Goal: Task Accomplishment & Management: Complete application form

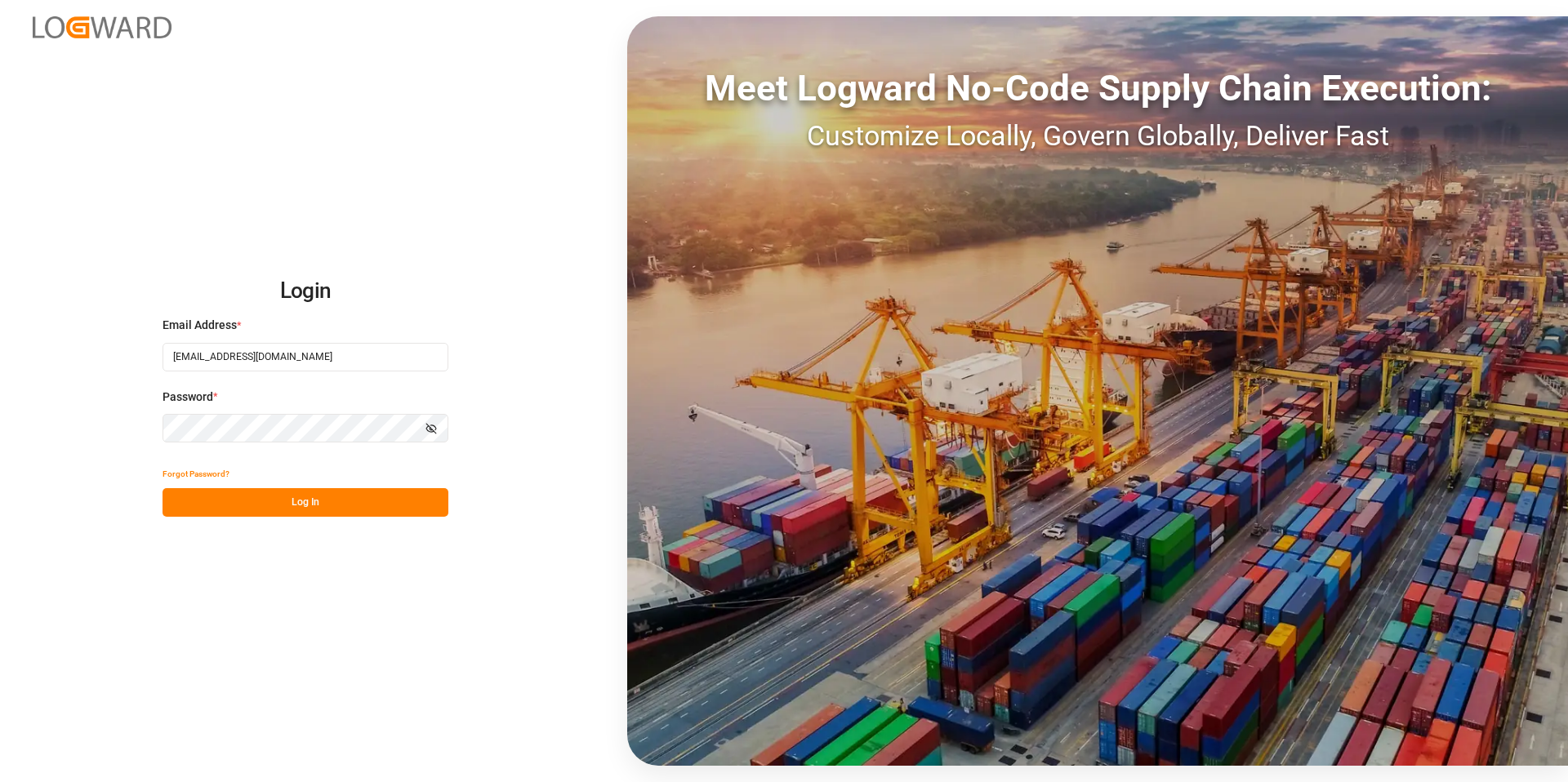
click at [308, 499] on button "Log In" at bounding box center [305, 502] width 285 height 29
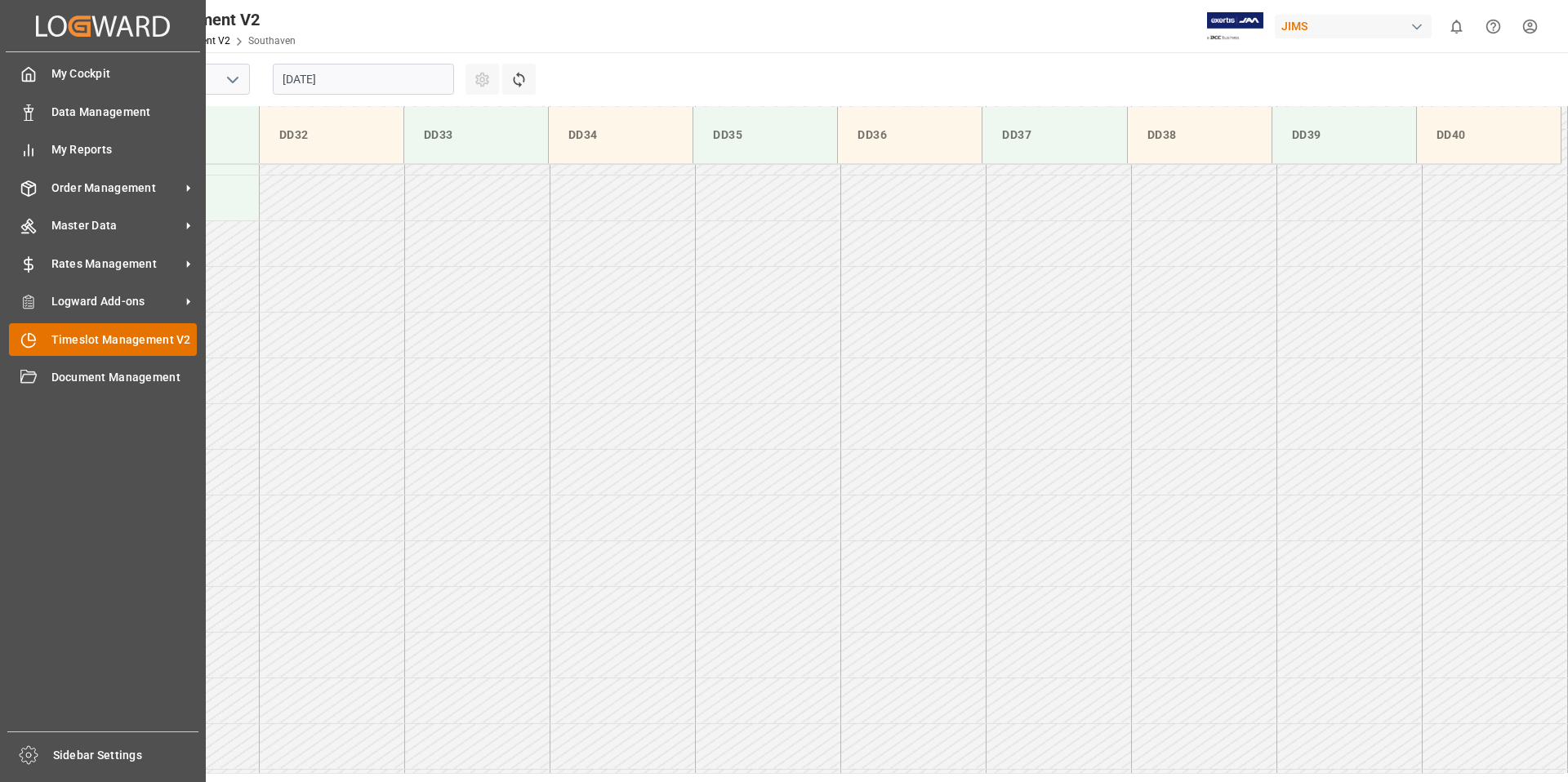
scroll to position [1270, 0]
click at [87, 336] on span "Timeslot Management V2" at bounding box center [125, 339] width 147 height 17
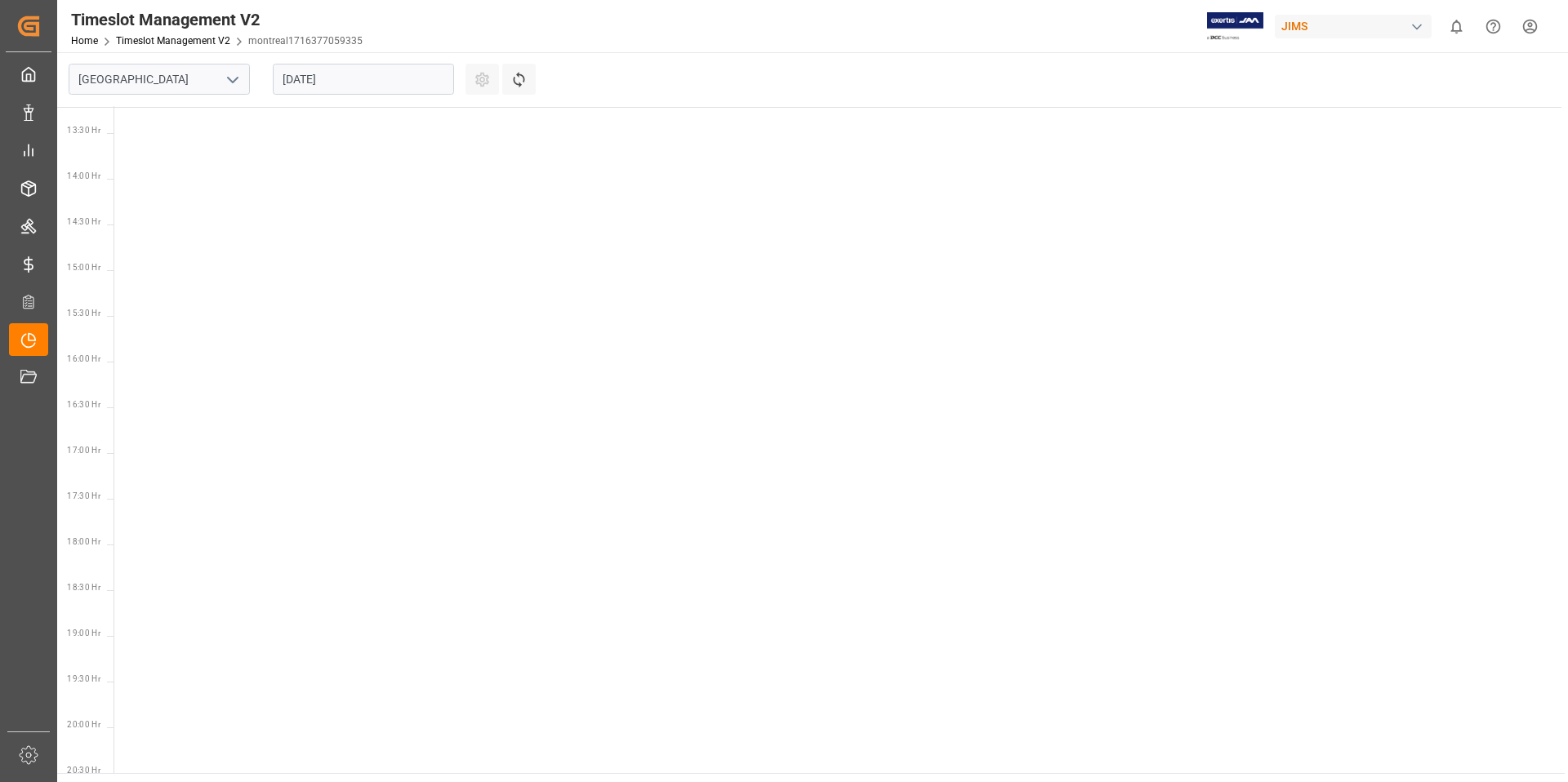
scroll to position [1212, 0]
click at [234, 79] on polyline "open menu" at bounding box center [232, 80] width 10 height 5
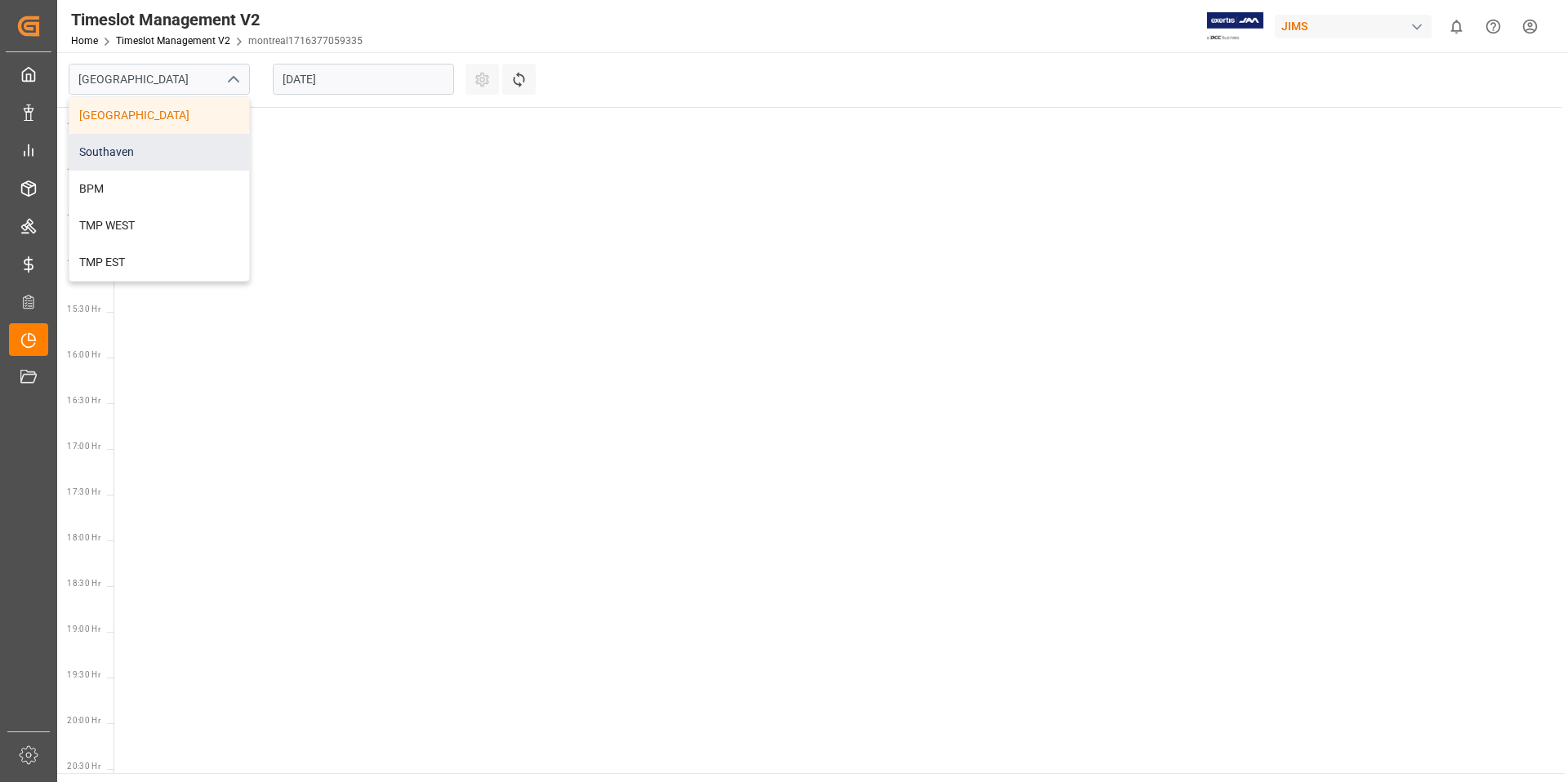
click at [165, 155] on div "Southaven" at bounding box center [160, 152] width 180 height 37
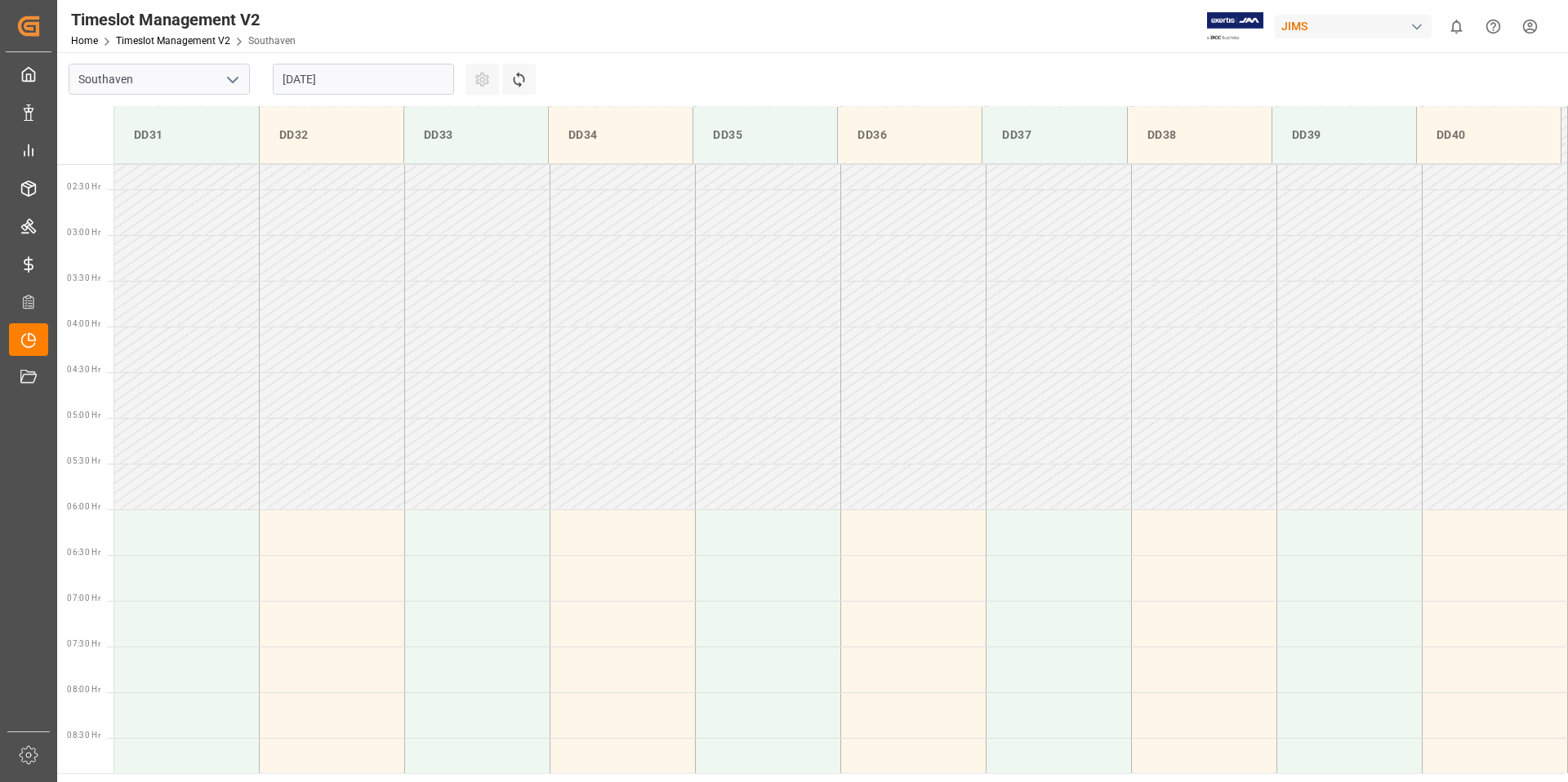
click at [387, 79] on input "[DATE]" at bounding box center [363, 79] width 182 height 31
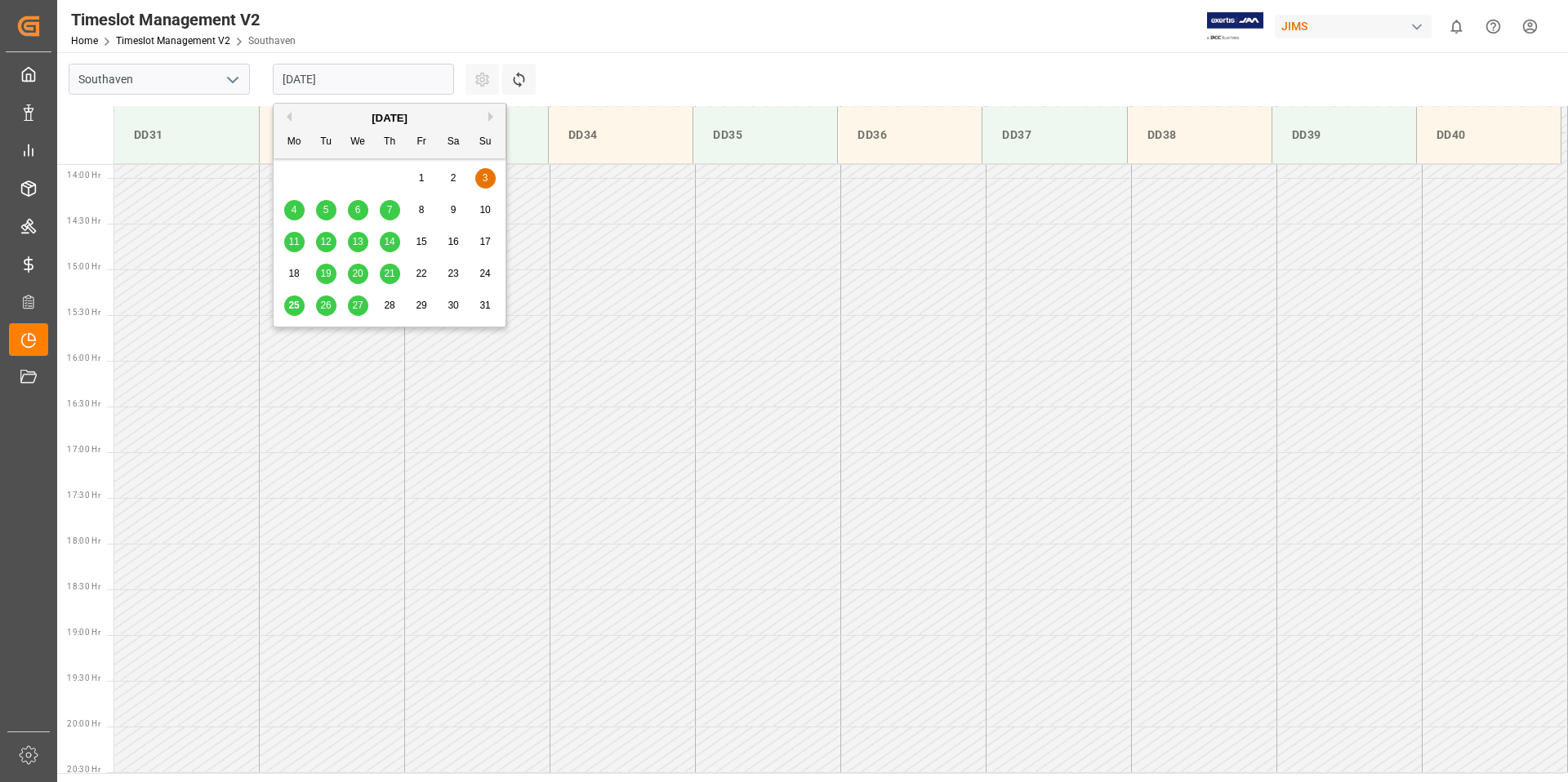
scroll to position [1270, 0]
click at [329, 308] on span "26" at bounding box center [325, 304] width 11 height 11
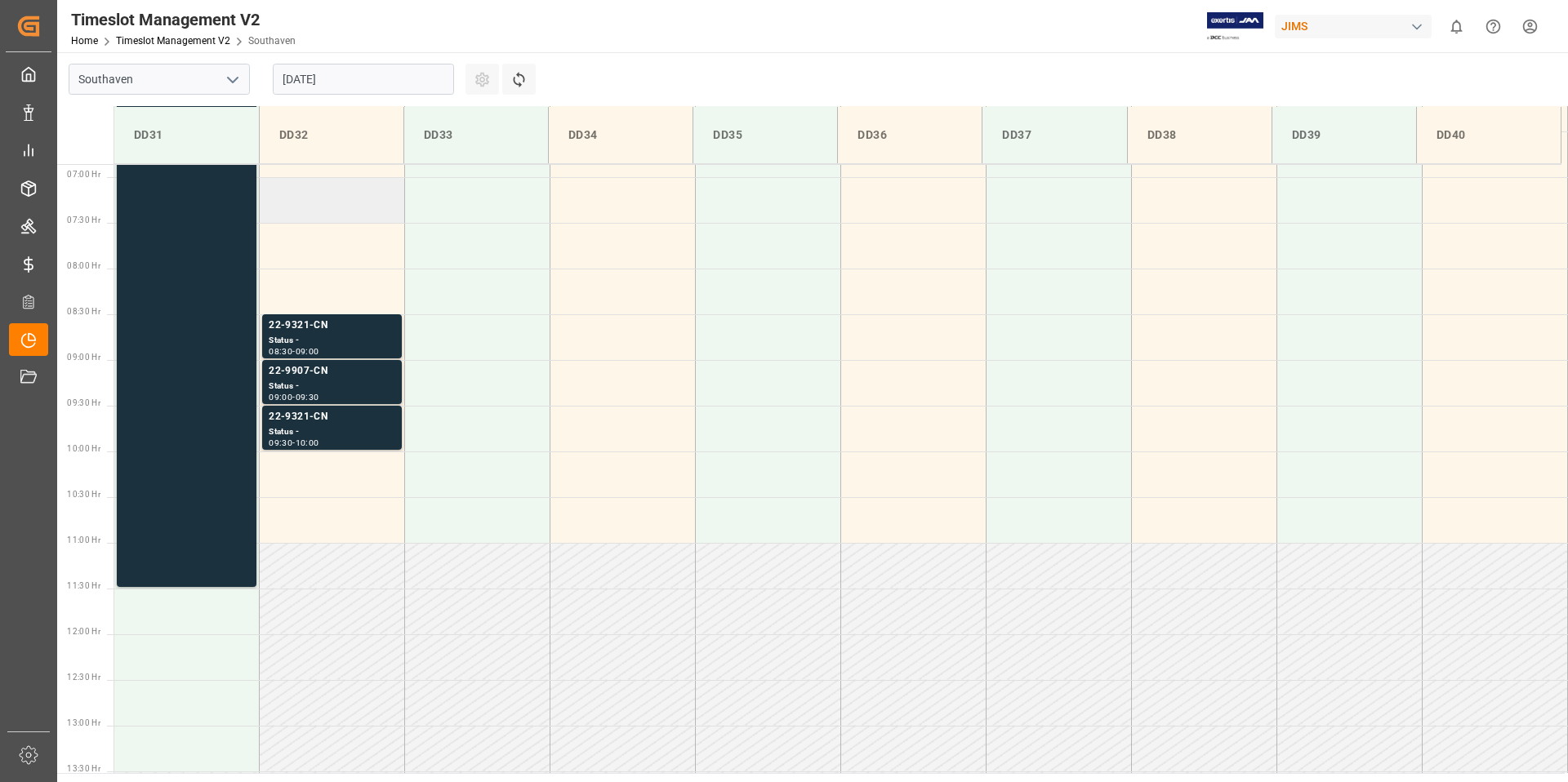
scroll to position [633, 0]
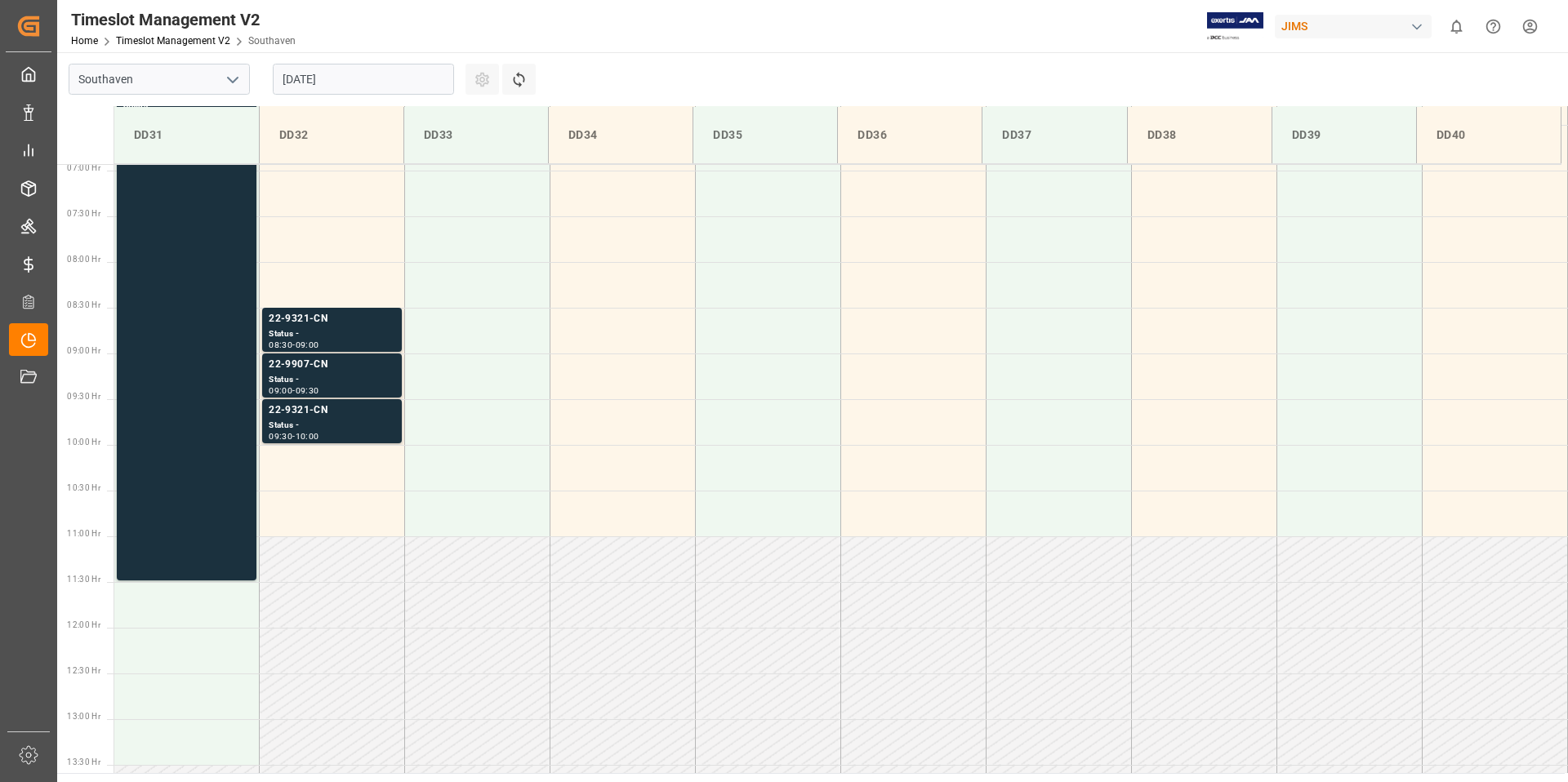
click at [387, 83] on input "[DATE]" at bounding box center [363, 79] width 182 height 31
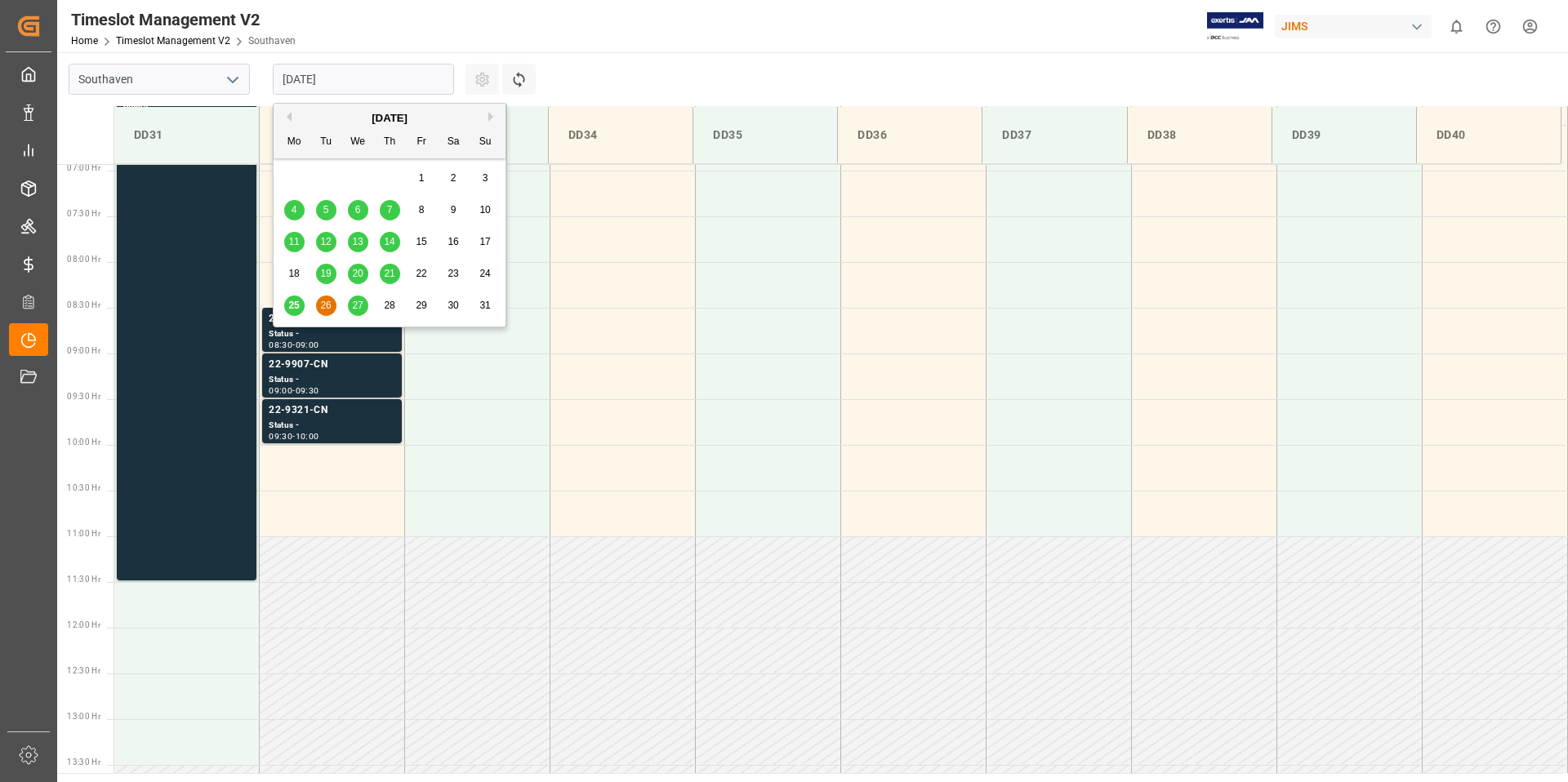
click at [356, 310] on span "27" at bounding box center [357, 304] width 11 height 11
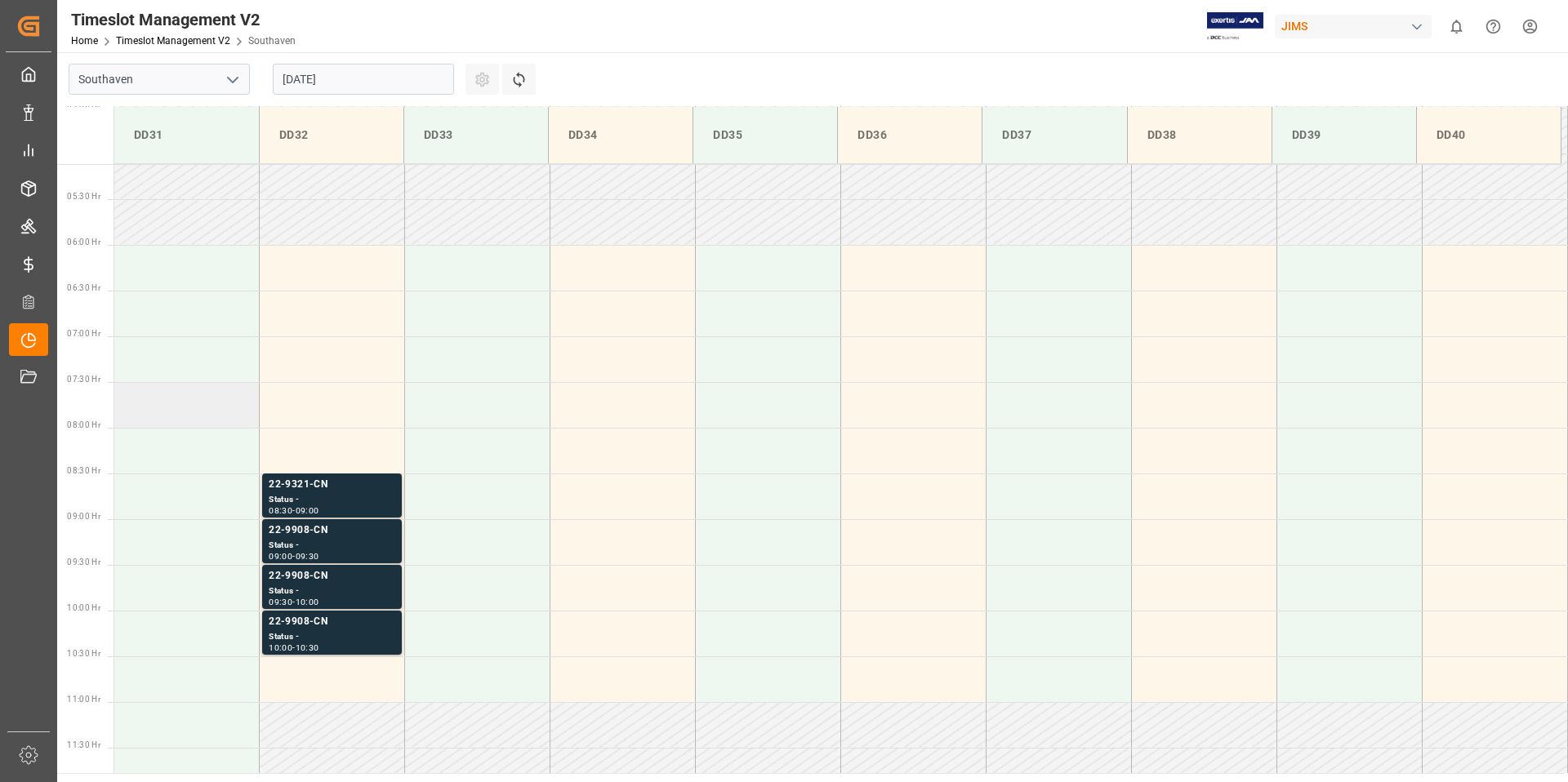
scroll to position [472, 0]
click at [369, 74] on input "[DATE]" at bounding box center [363, 79] width 182 height 31
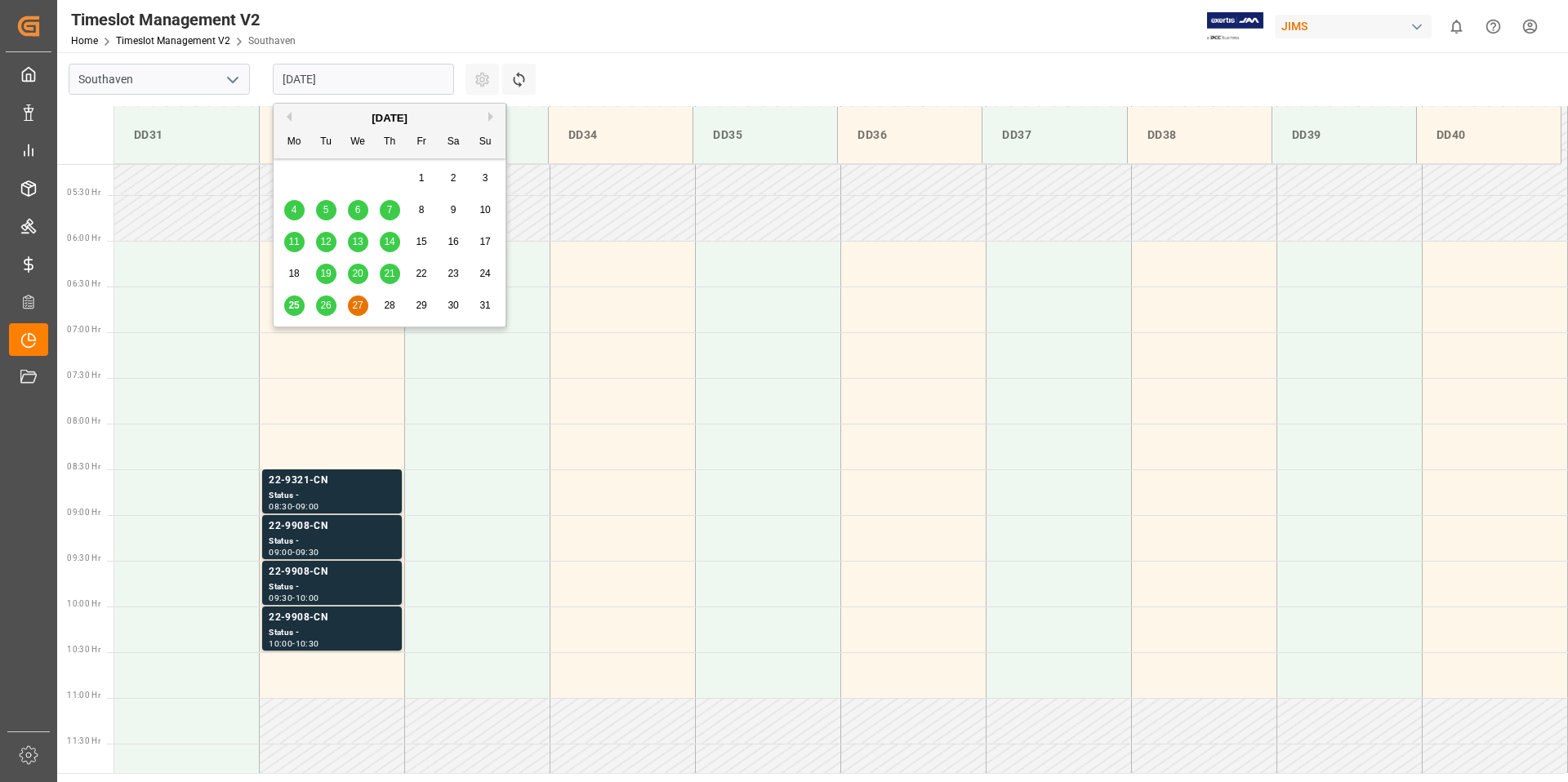
click at [323, 308] on span "26" at bounding box center [325, 304] width 11 height 11
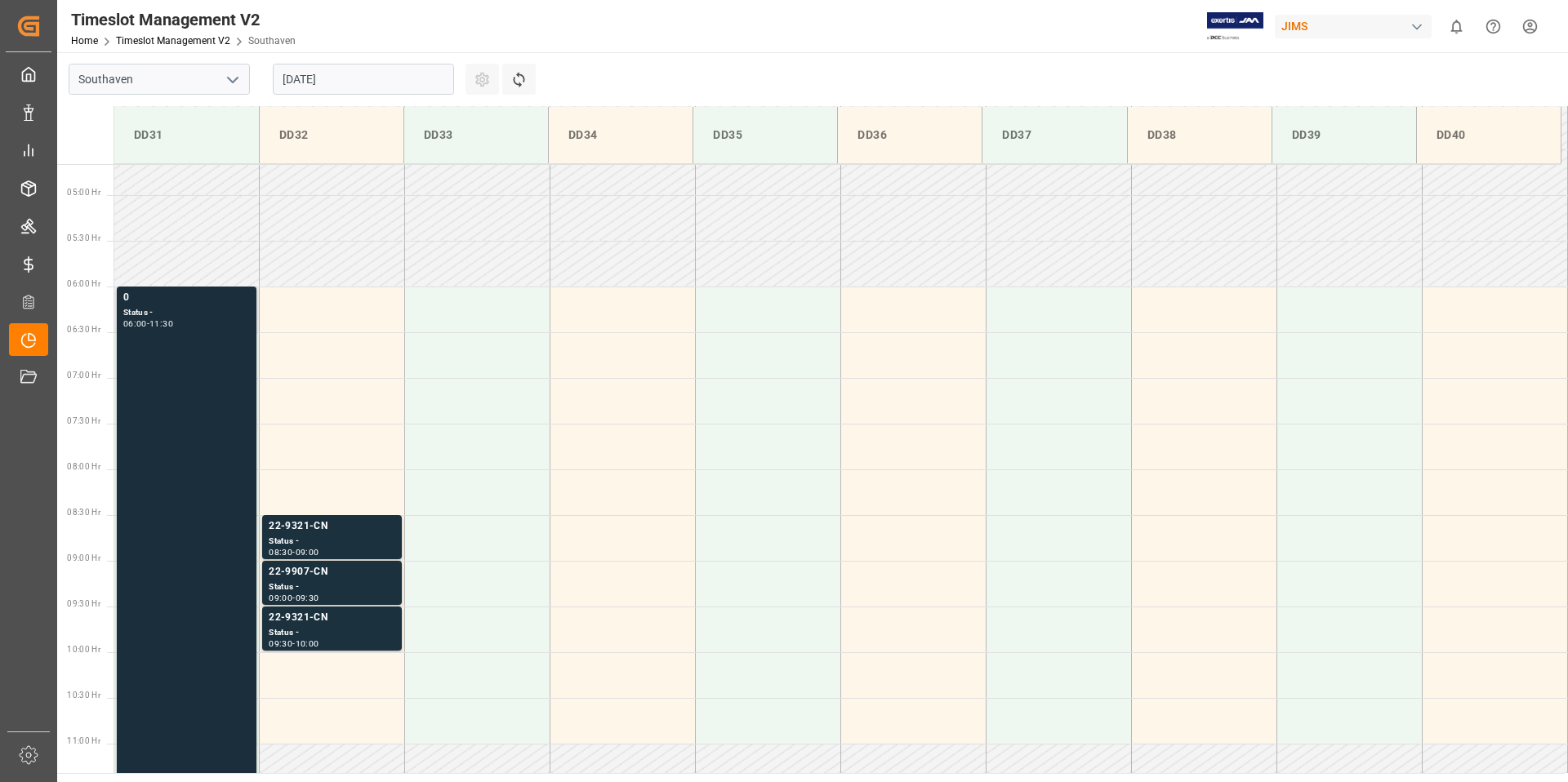
scroll to position [436, 0]
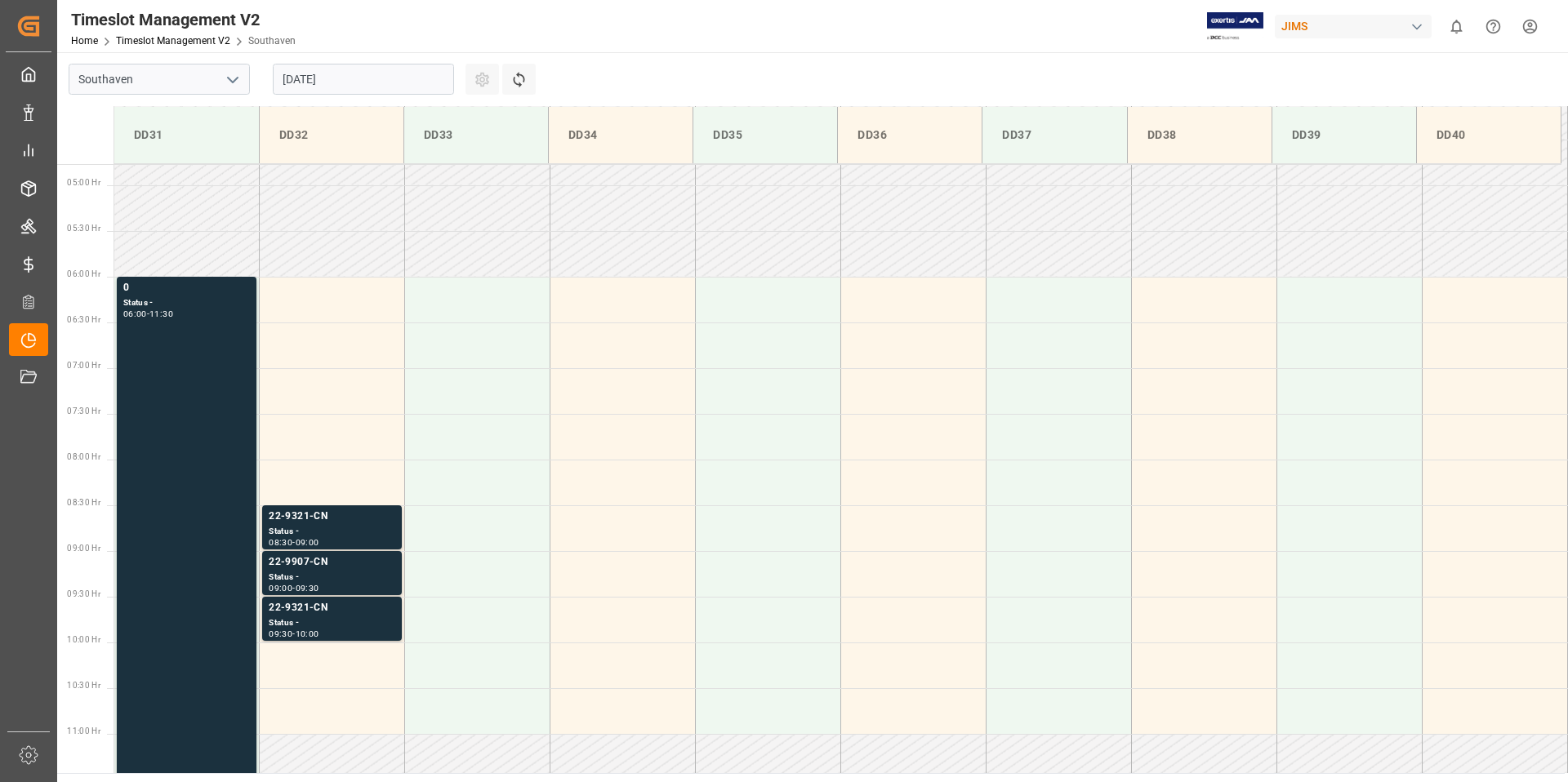
click at [344, 82] on input "[DATE]" at bounding box center [363, 79] width 182 height 31
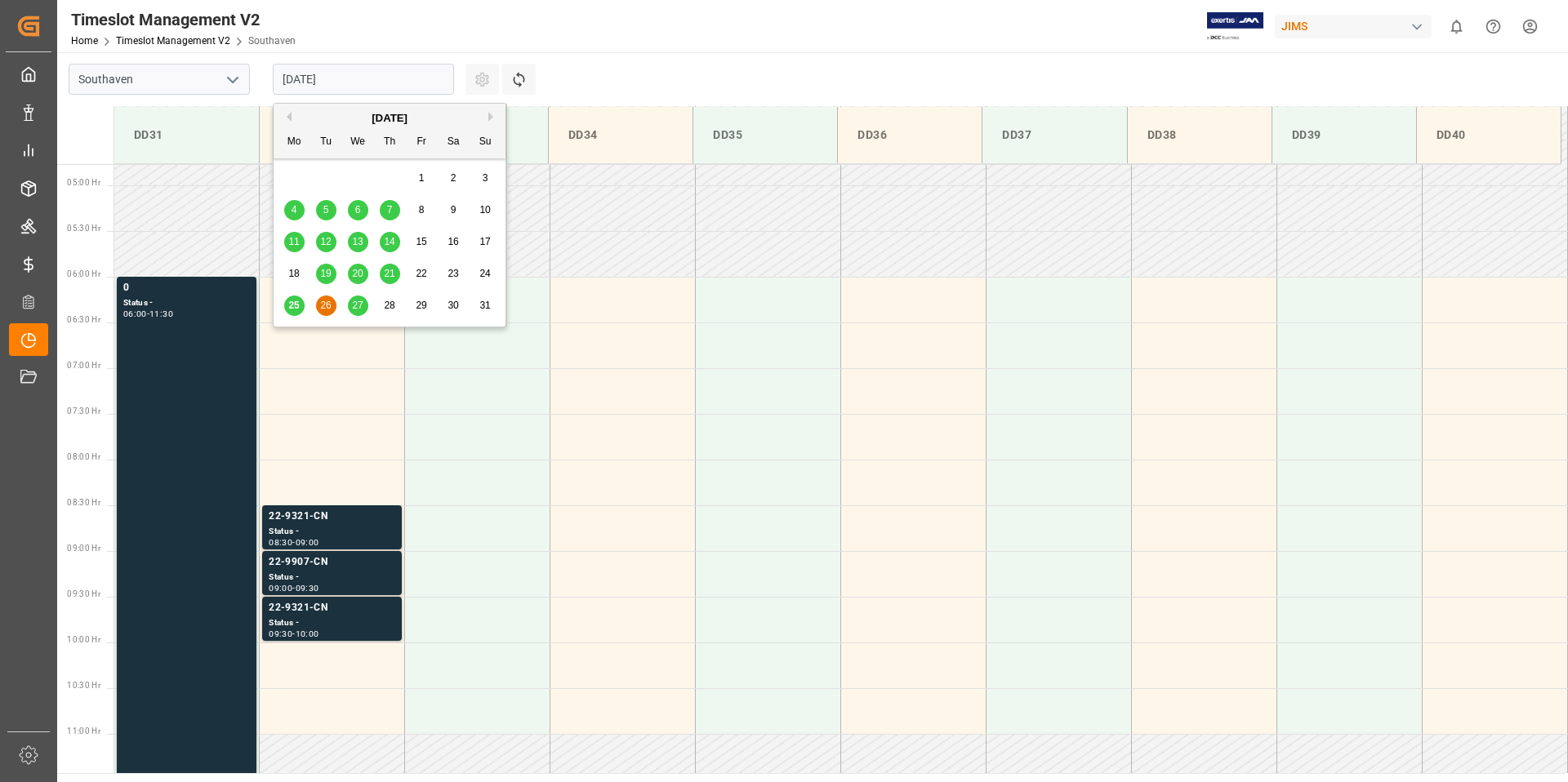
click at [357, 304] on span "27" at bounding box center [357, 304] width 11 height 11
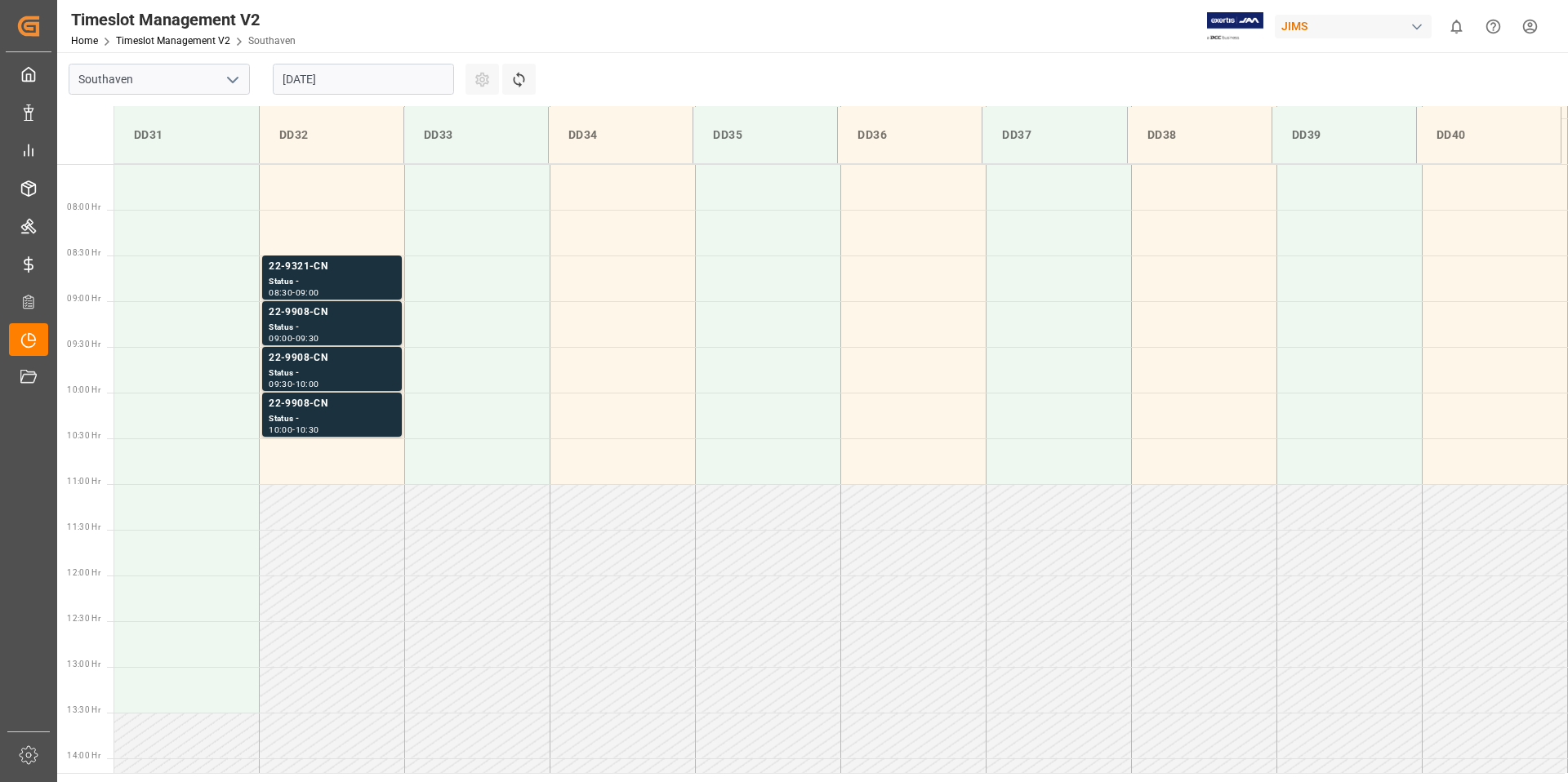
scroll to position [647, 0]
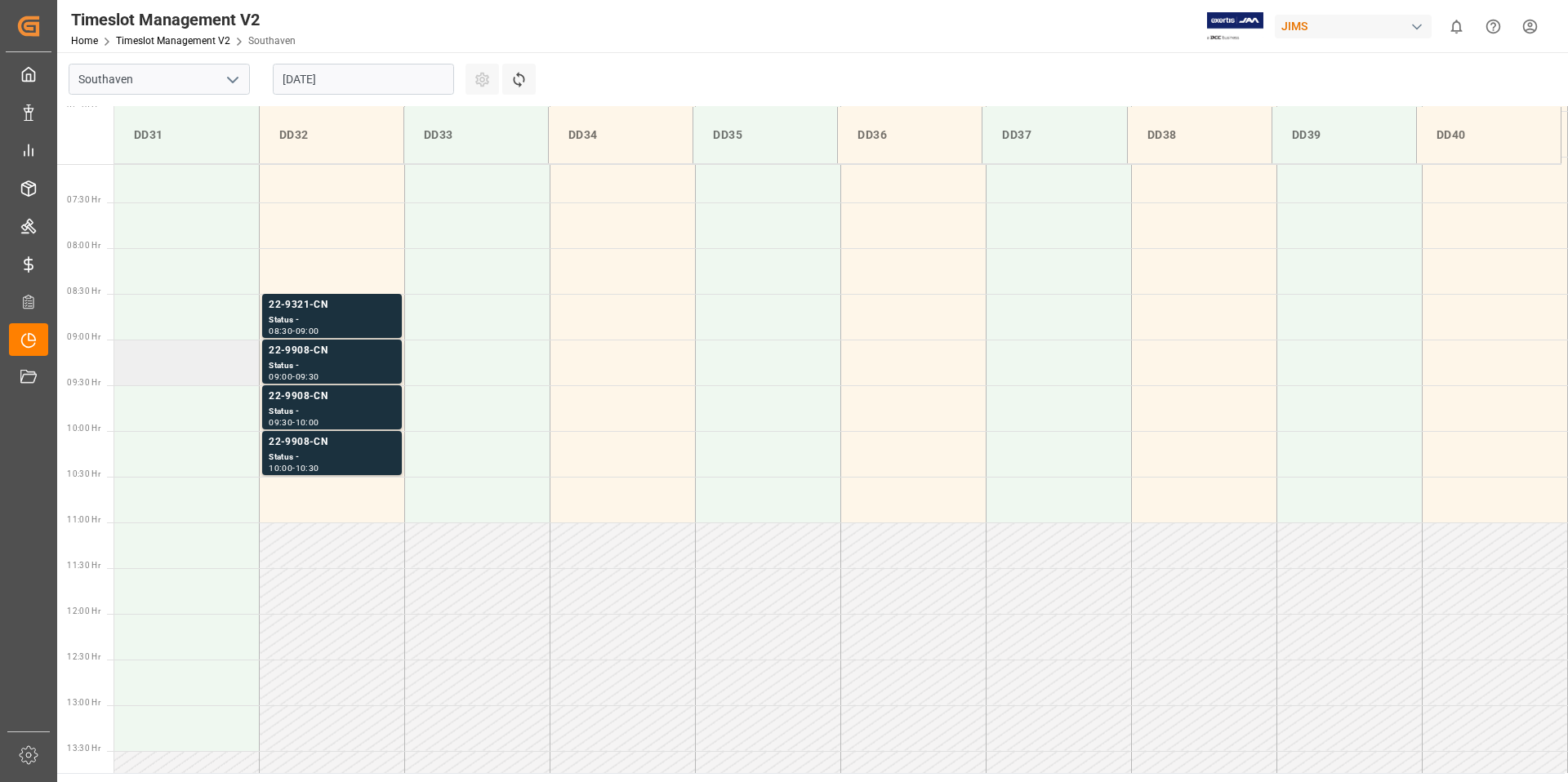
click at [171, 364] on td at bounding box center [188, 362] width 146 height 46
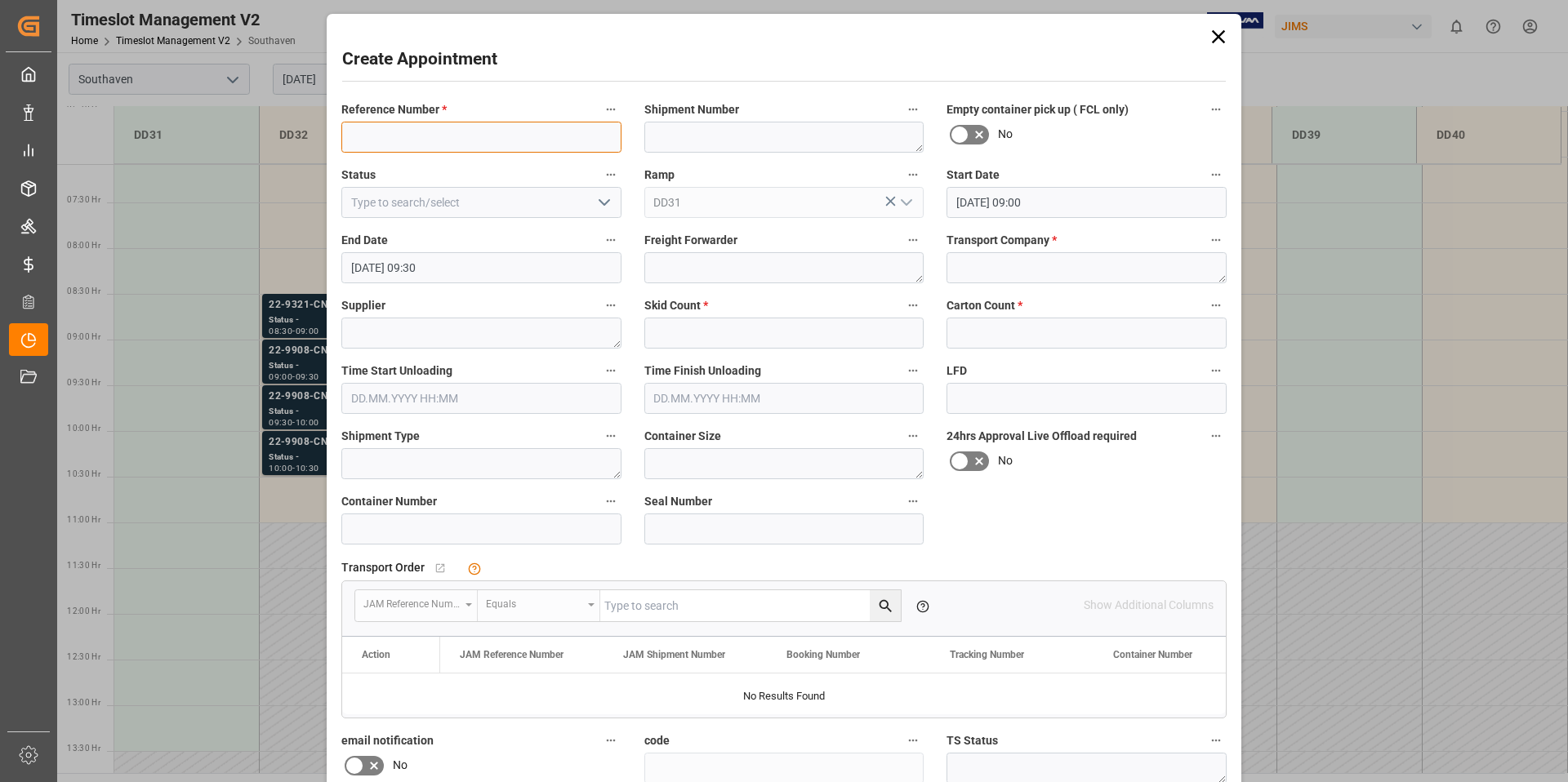
paste input "22-9739-KR"
type input "22-9739-KR"
click at [705, 330] on input "text" at bounding box center [784, 332] width 280 height 31
click at [502, 334] on textarea at bounding box center [481, 332] width 280 height 31
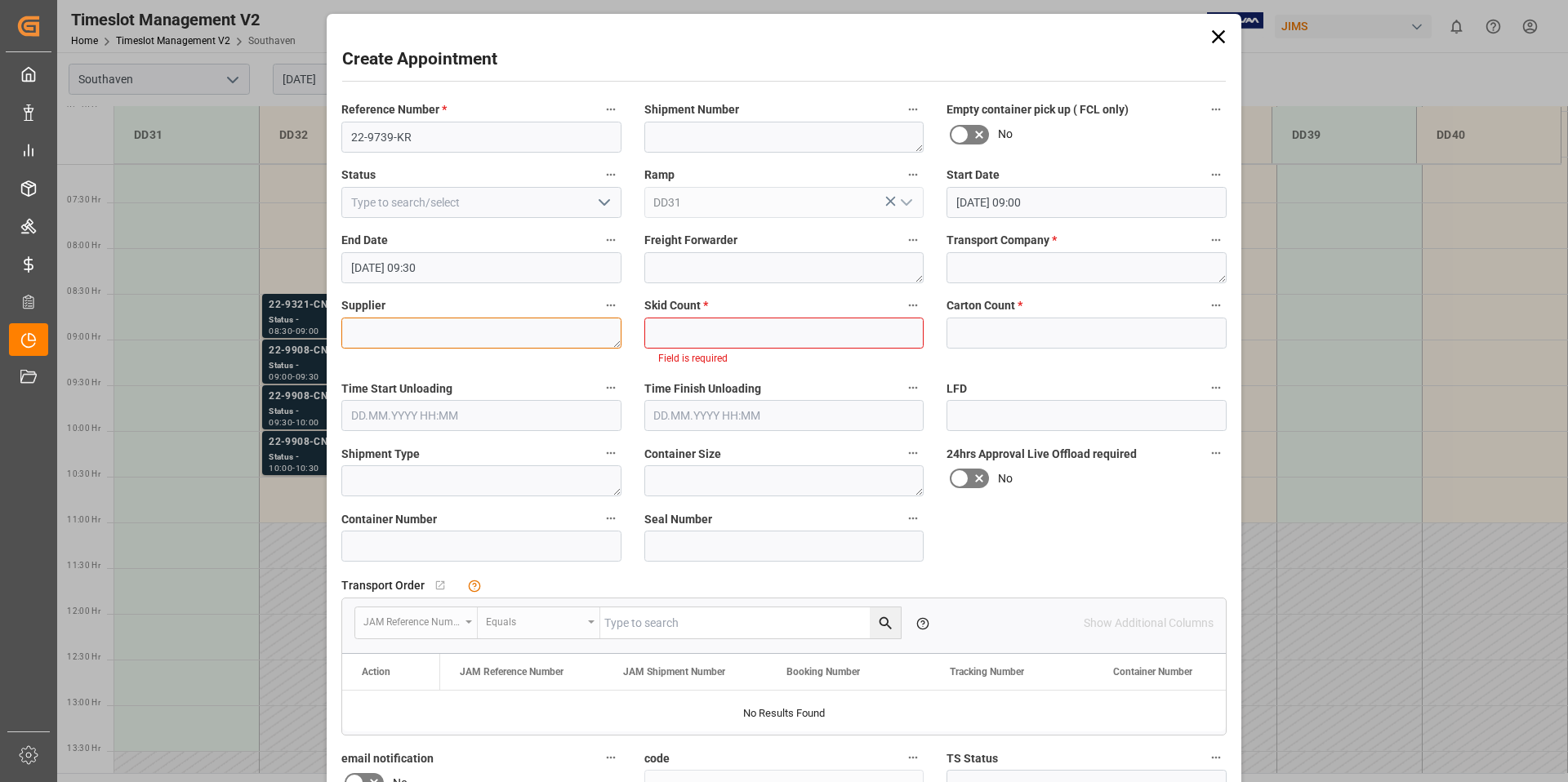
click at [407, 334] on textarea at bounding box center [481, 332] width 280 height 31
type textarea "COR TEK CORP"
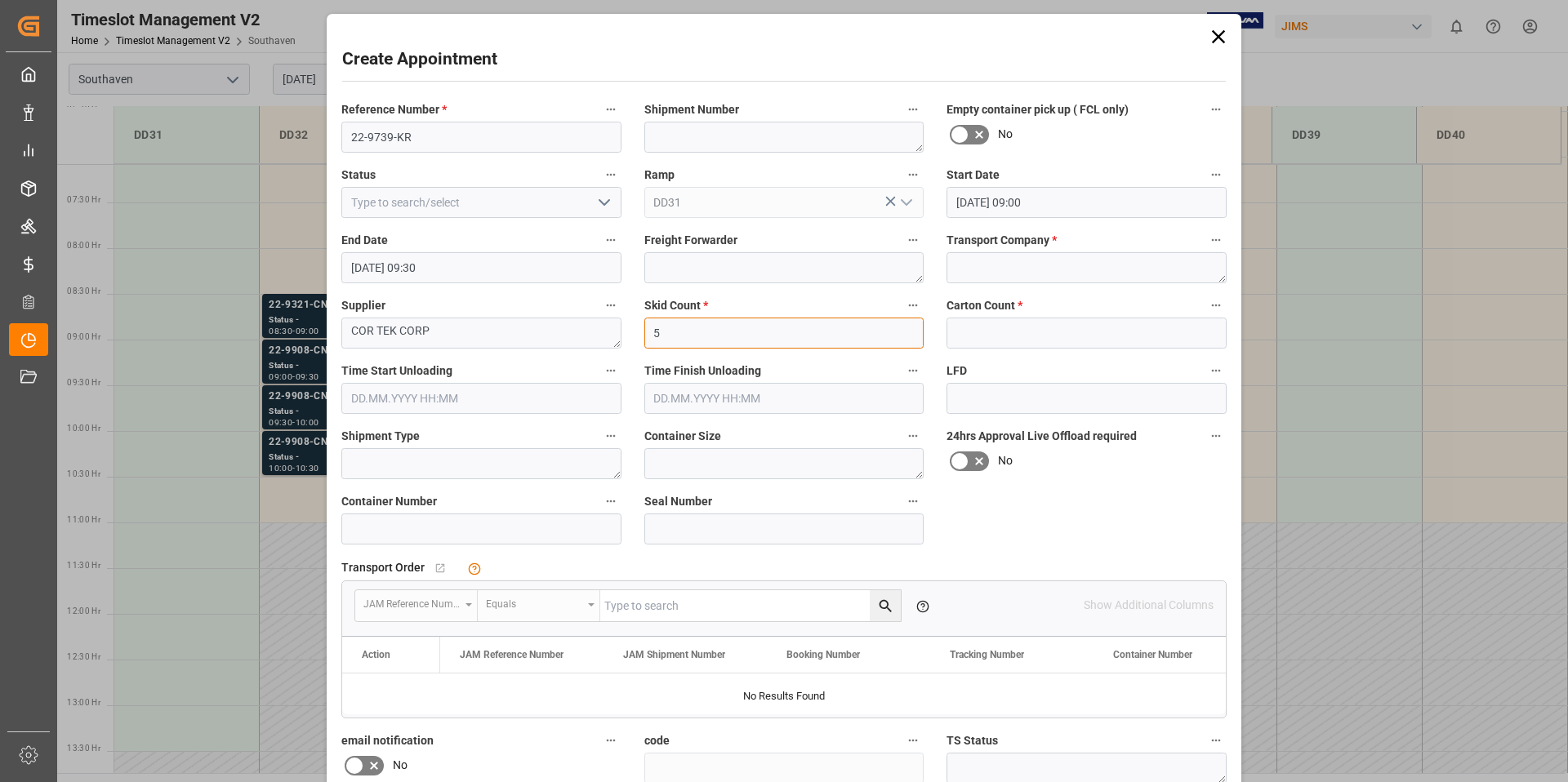
type input "5"
click at [899, 572] on div "Transport Order   No child Object linked" at bounding box center [783, 568] width 885 height 25
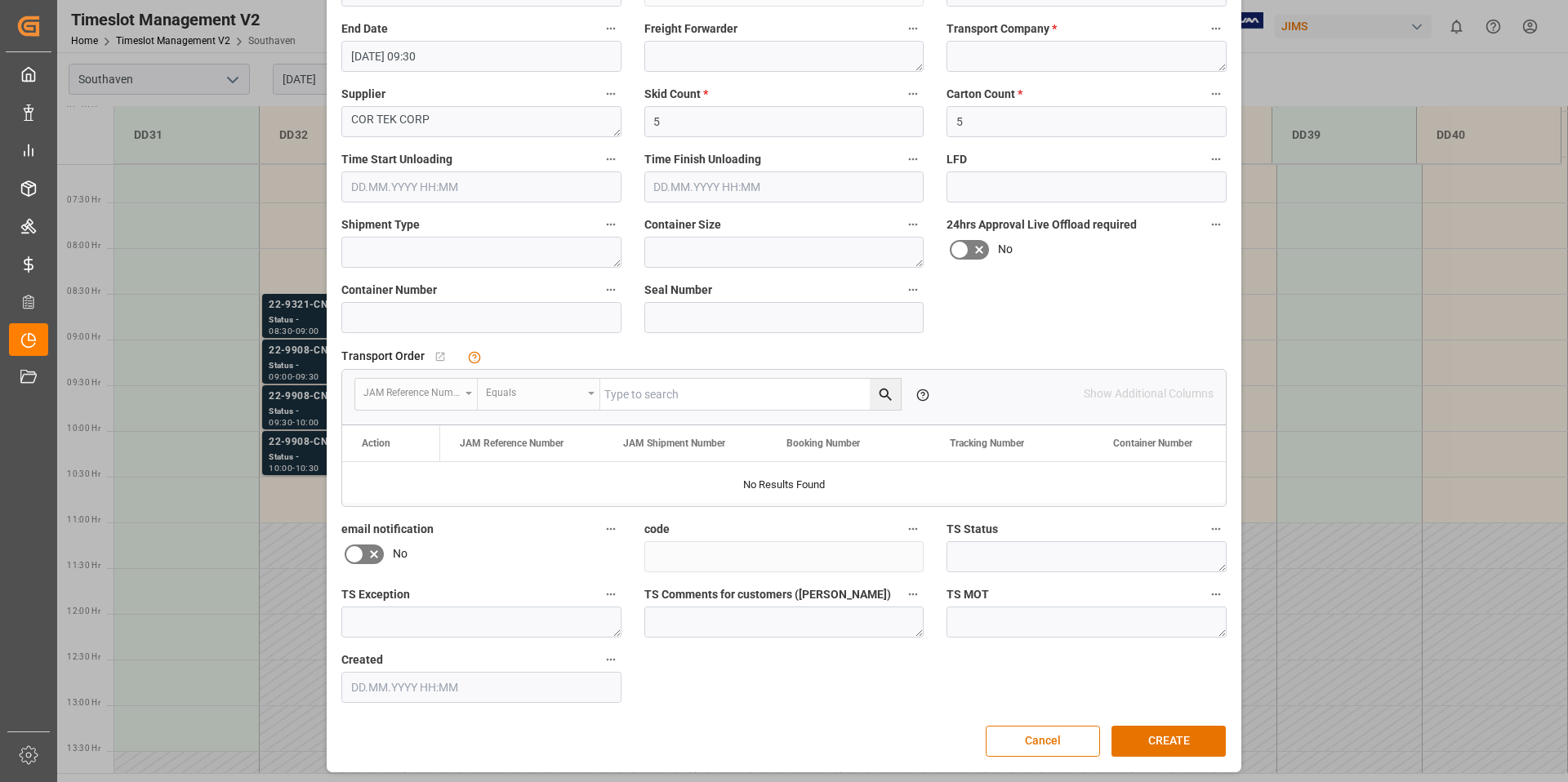
scroll to position [215, 0]
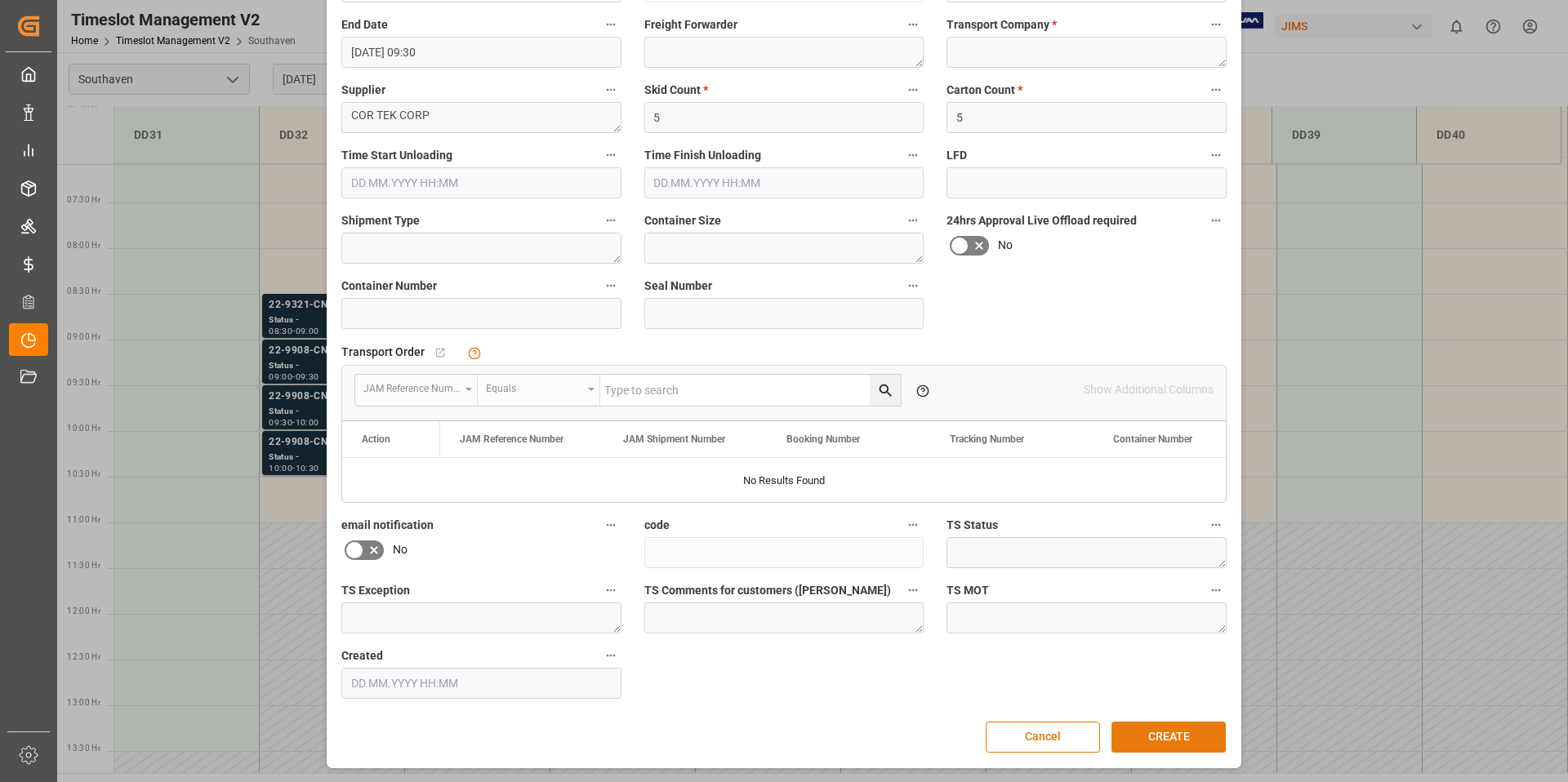
click at [1160, 738] on button "CREATE" at bounding box center [1168, 737] width 115 height 31
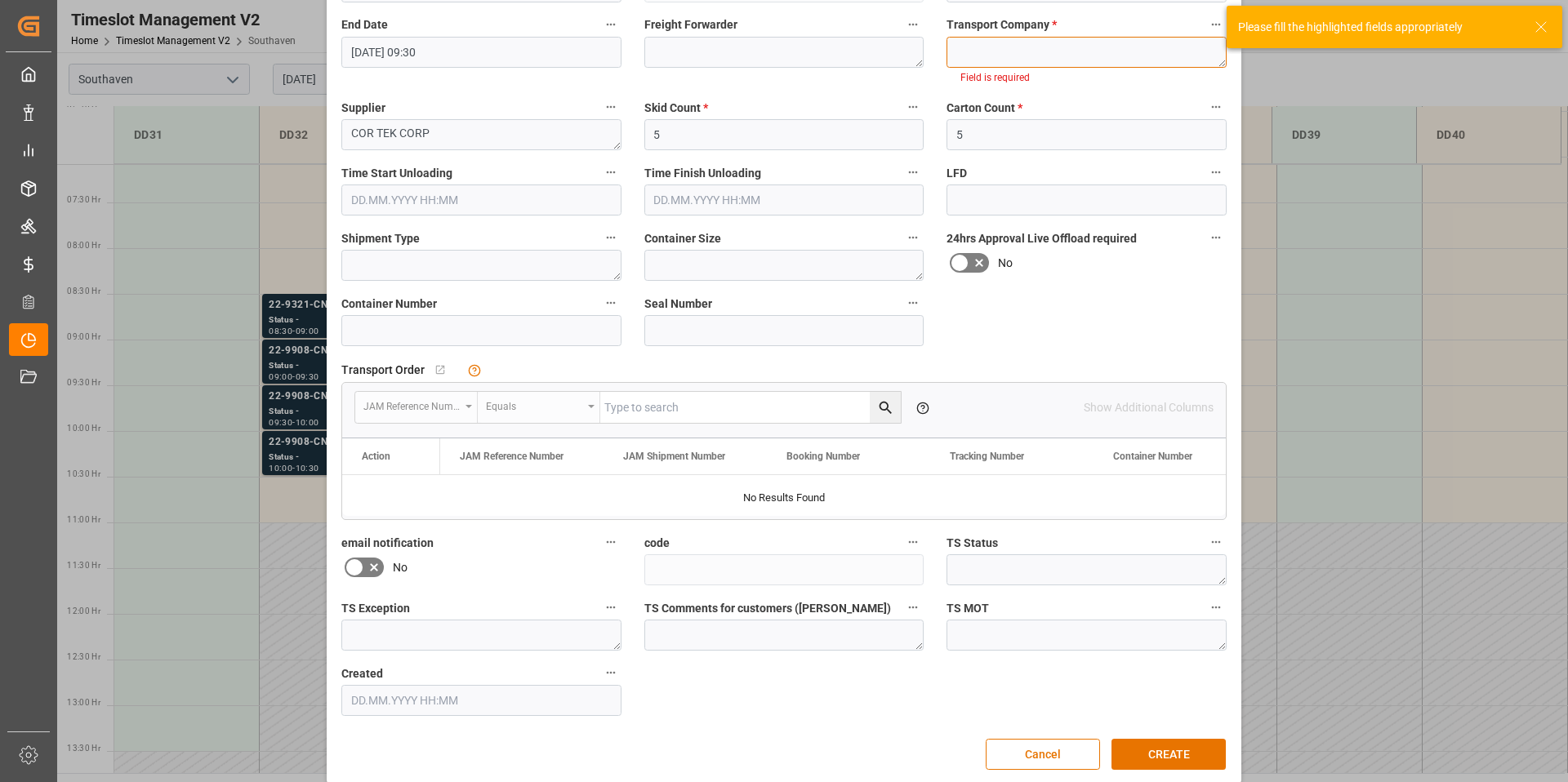
click at [1074, 52] on textarea at bounding box center [1086, 52] width 280 height 31
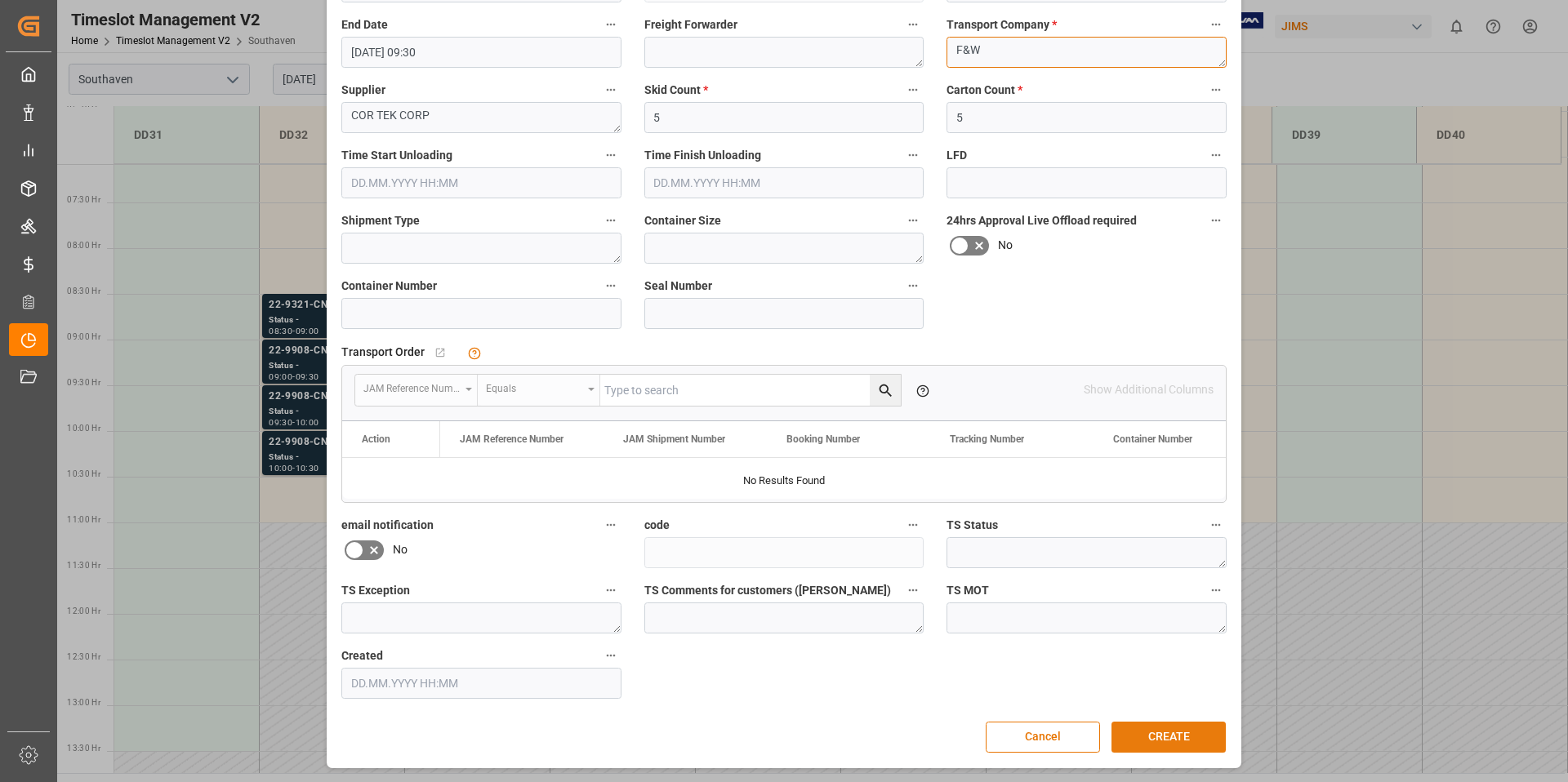
type textarea "F&W"
click at [1202, 739] on button "CREATE" at bounding box center [1168, 737] width 115 height 31
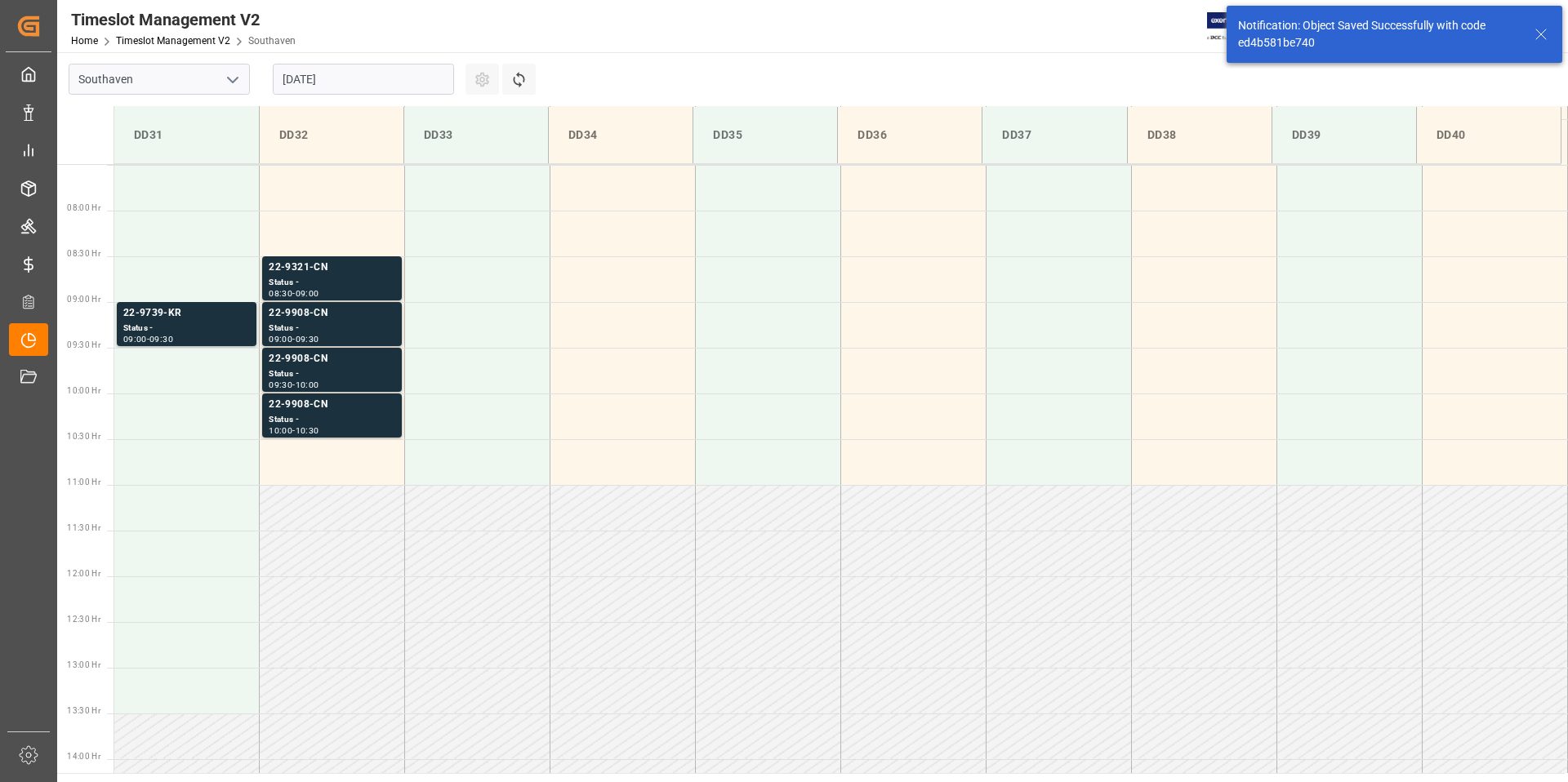
scroll to position [721, 0]
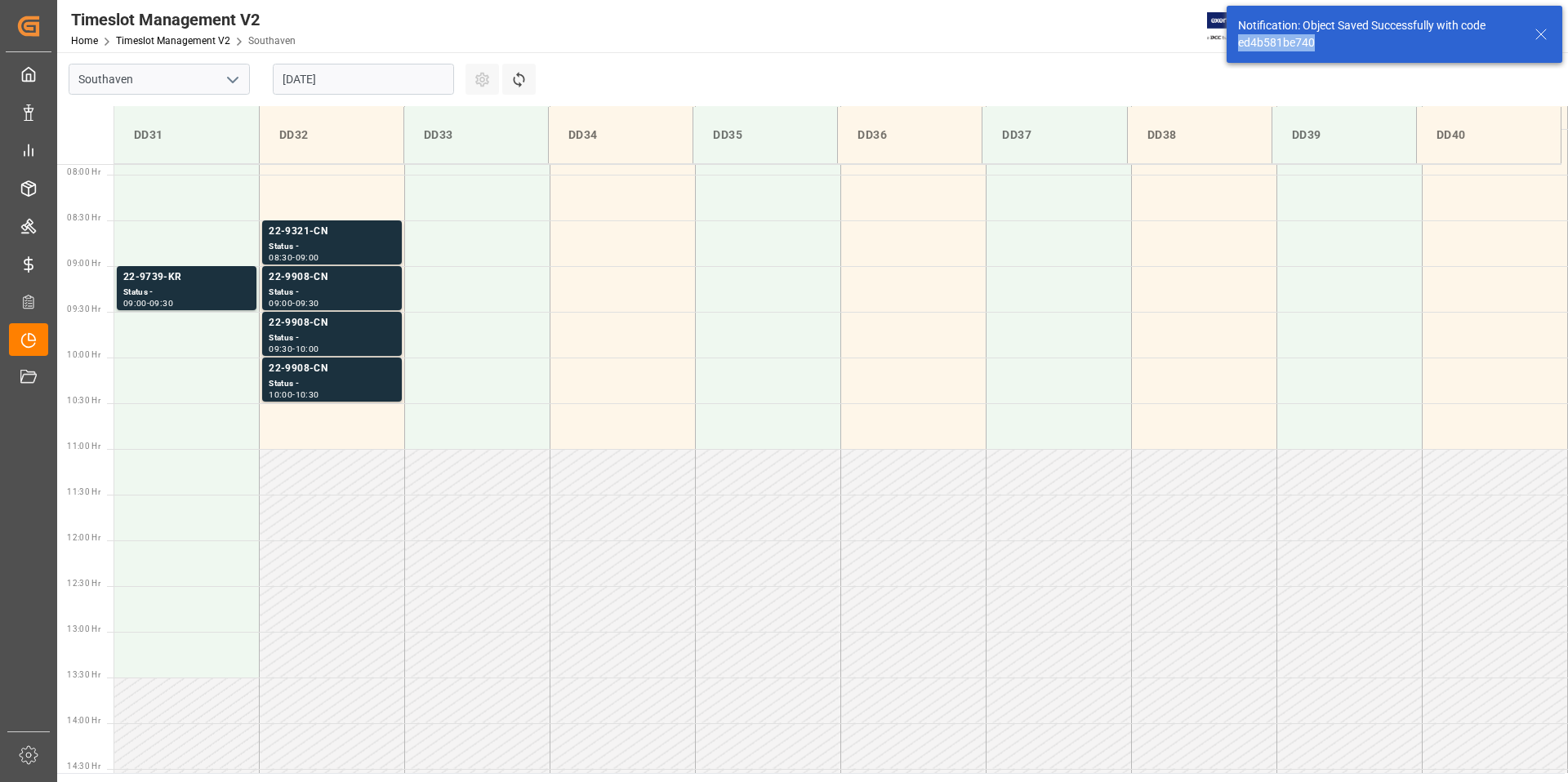
drag, startPoint x: 1330, startPoint y: 46, endPoint x: 1248, endPoint y: 46, distance: 82.0
click at [1236, 43] on div "Notification: Object Saved Successfully with code ed4b581be740" at bounding box center [1393, 34] width 335 height 57
copy div "ed4b581be740"
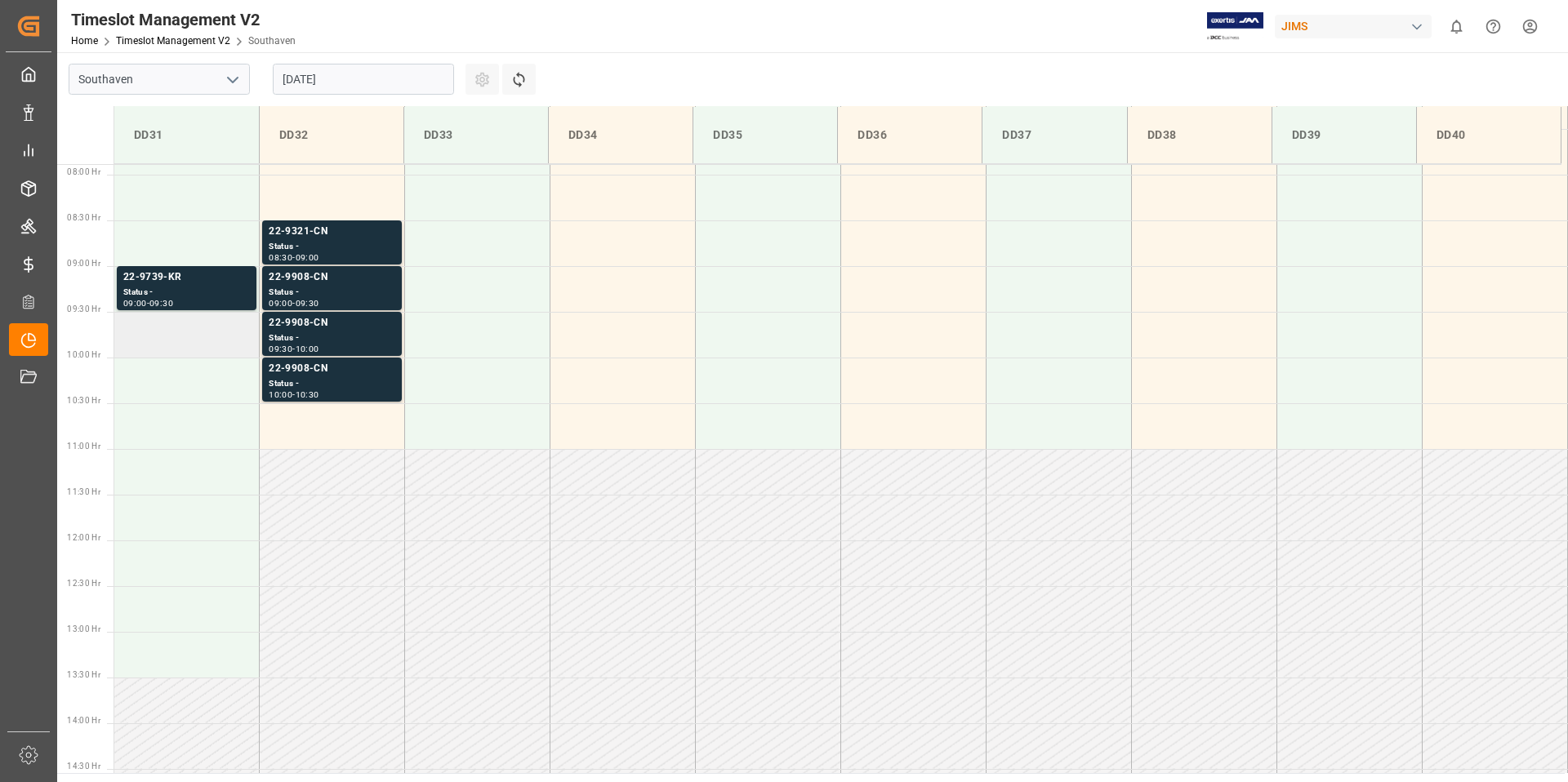
click at [166, 333] on td at bounding box center [188, 335] width 146 height 46
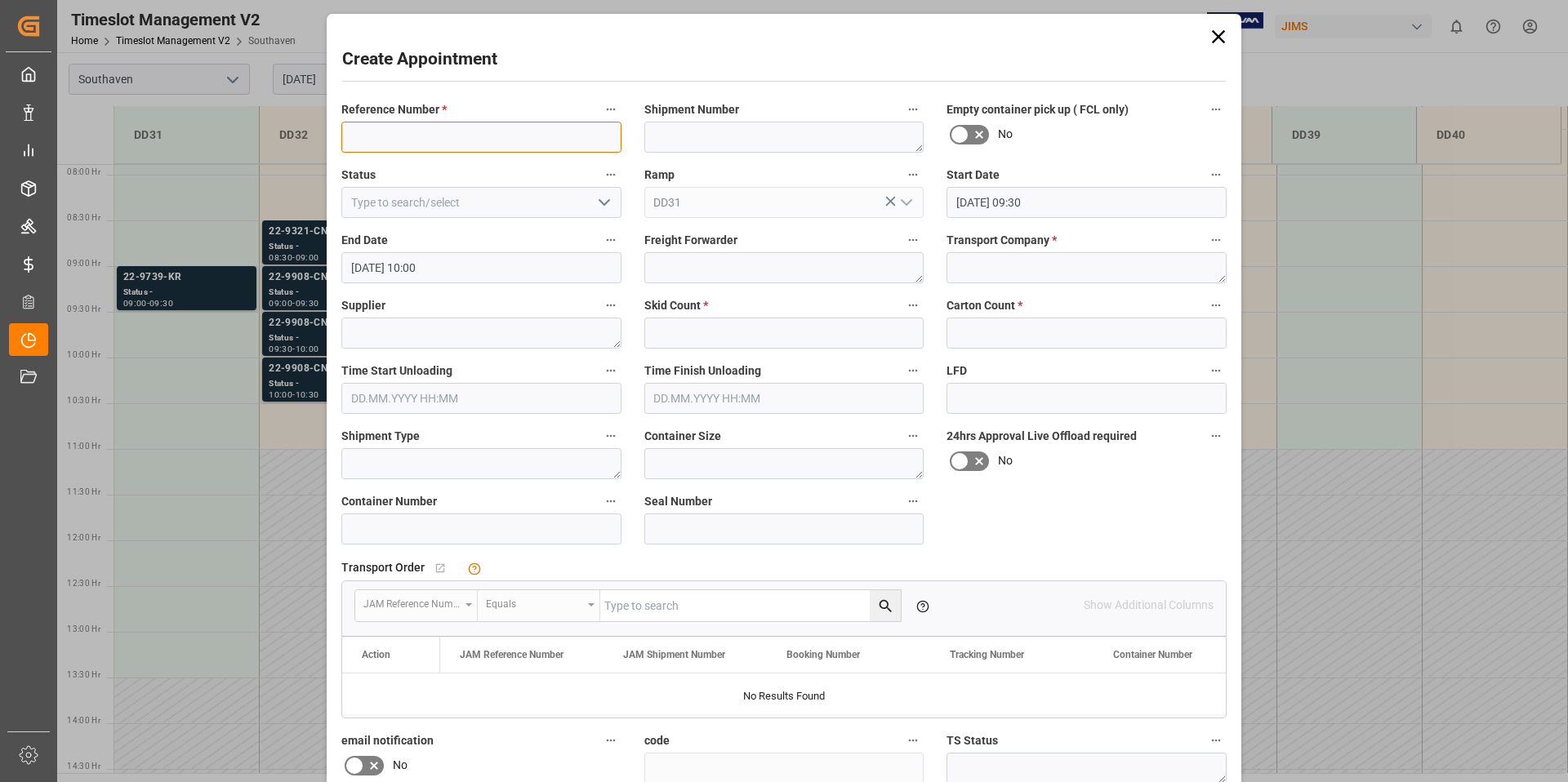
paste input "22-9758-TW"
type input "22-9758-TW"
click at [1000, 266] on textarea at bounding box center [1086, 267] width 280 height 31
type textarea "F&W"
type textarea "[PERSON_NAME] ENTERPRISE"
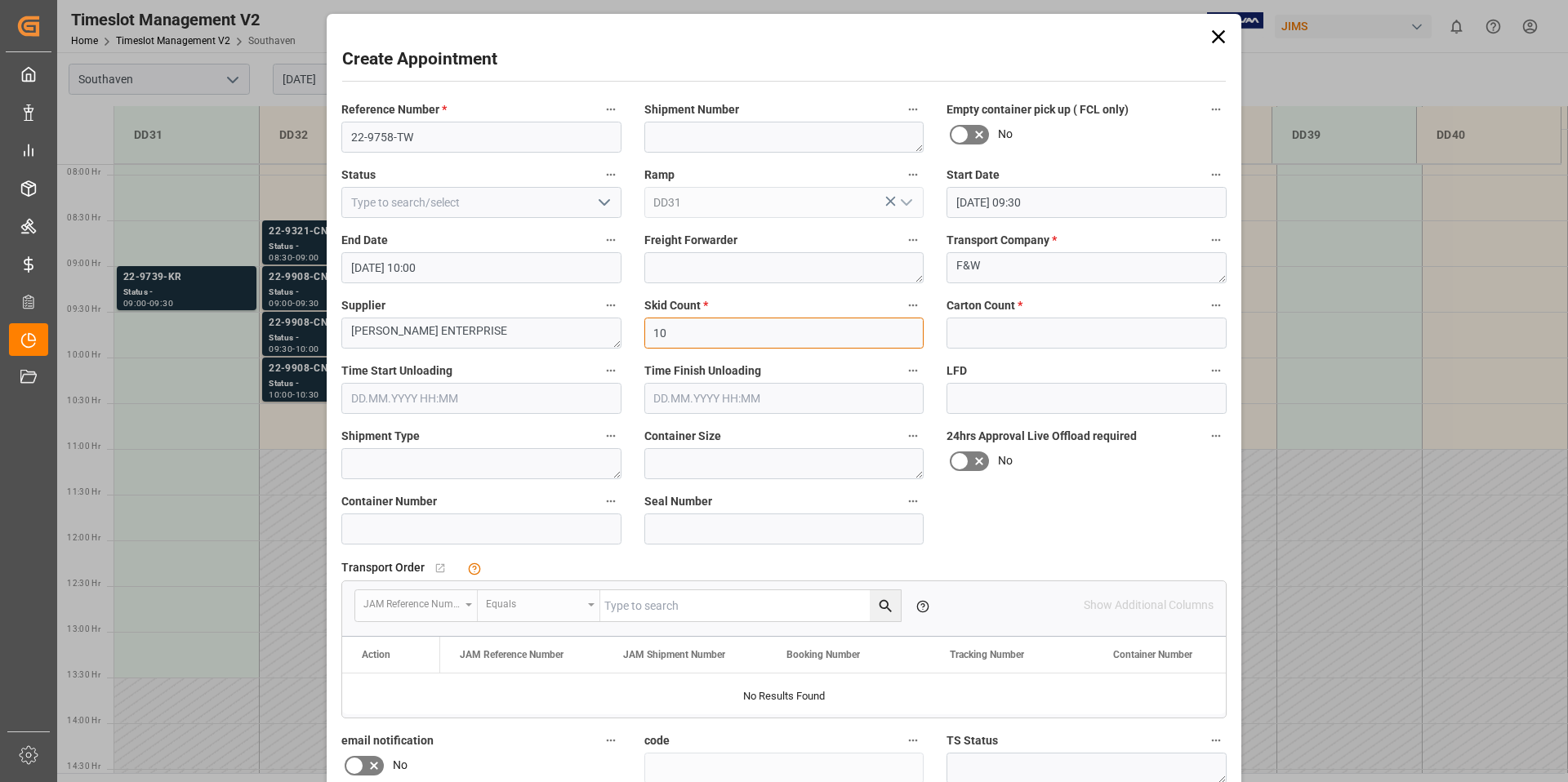
type input "10"
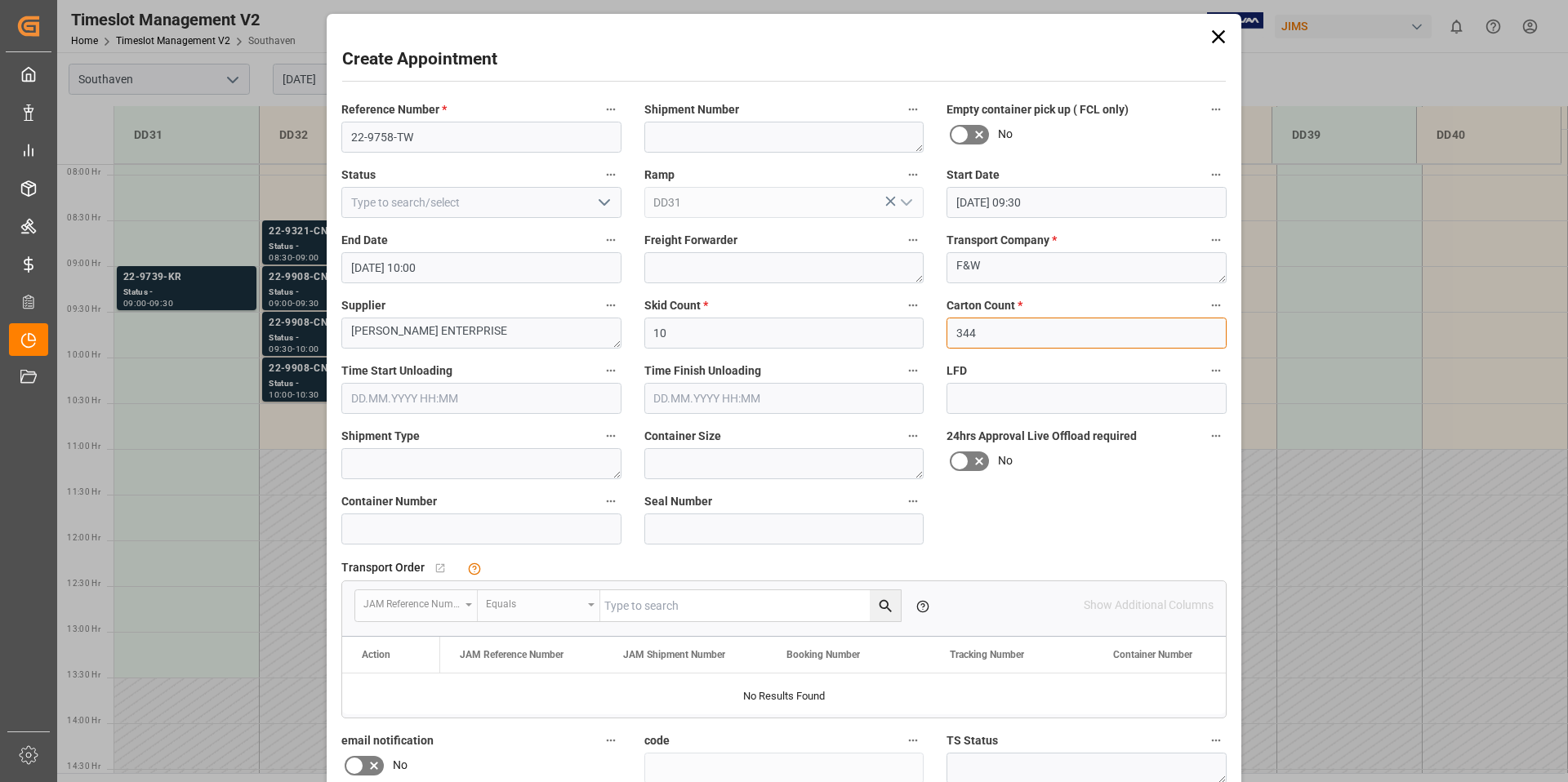
type input "344"
click at [1071, 506] on div "Reference Number * 22-9758-TW Shipment Number Empty container pick up ( FCL onl…" at bounding box center [784, 506] width 908 height 827
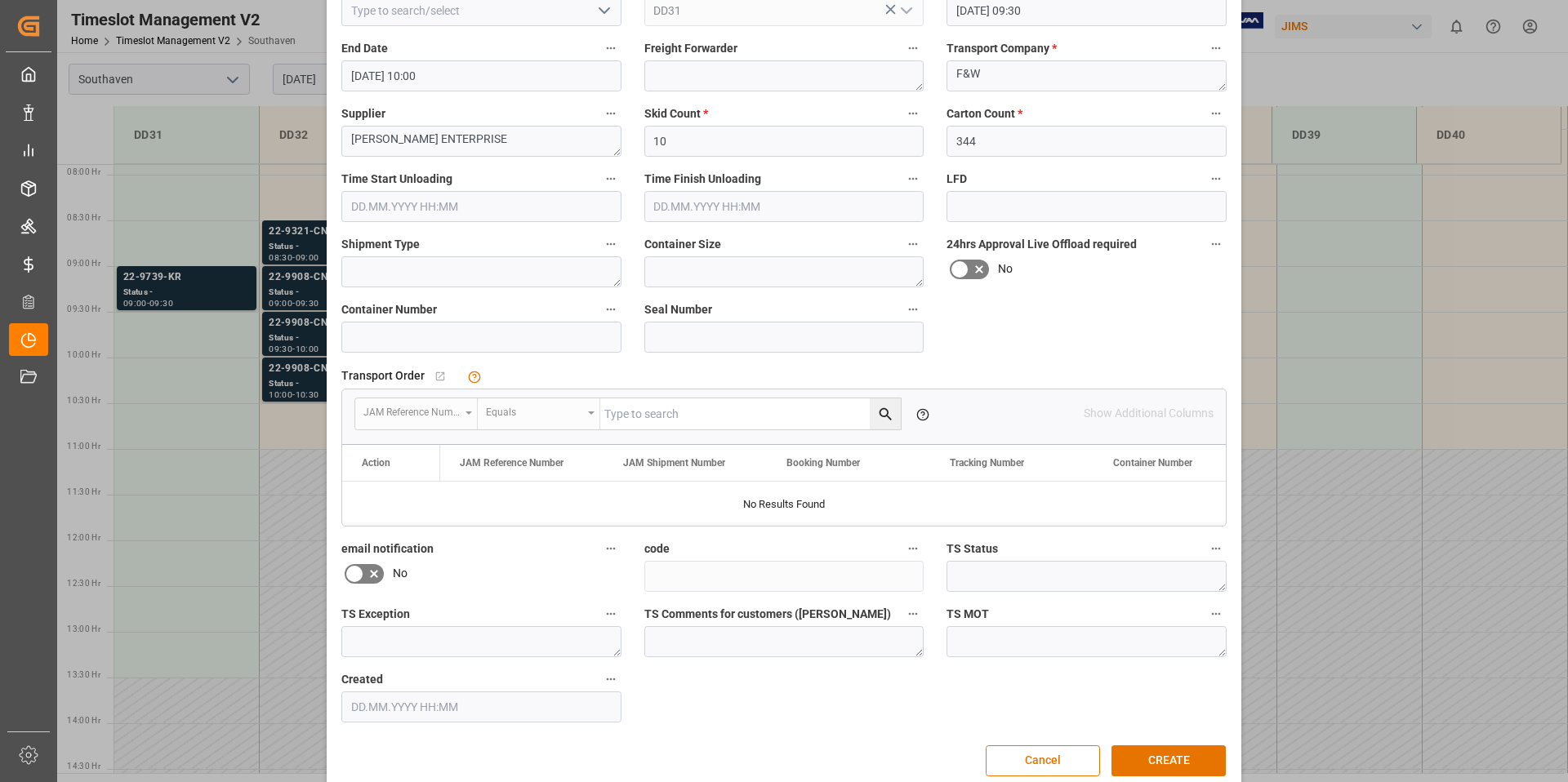
scroll to position [215, 0]
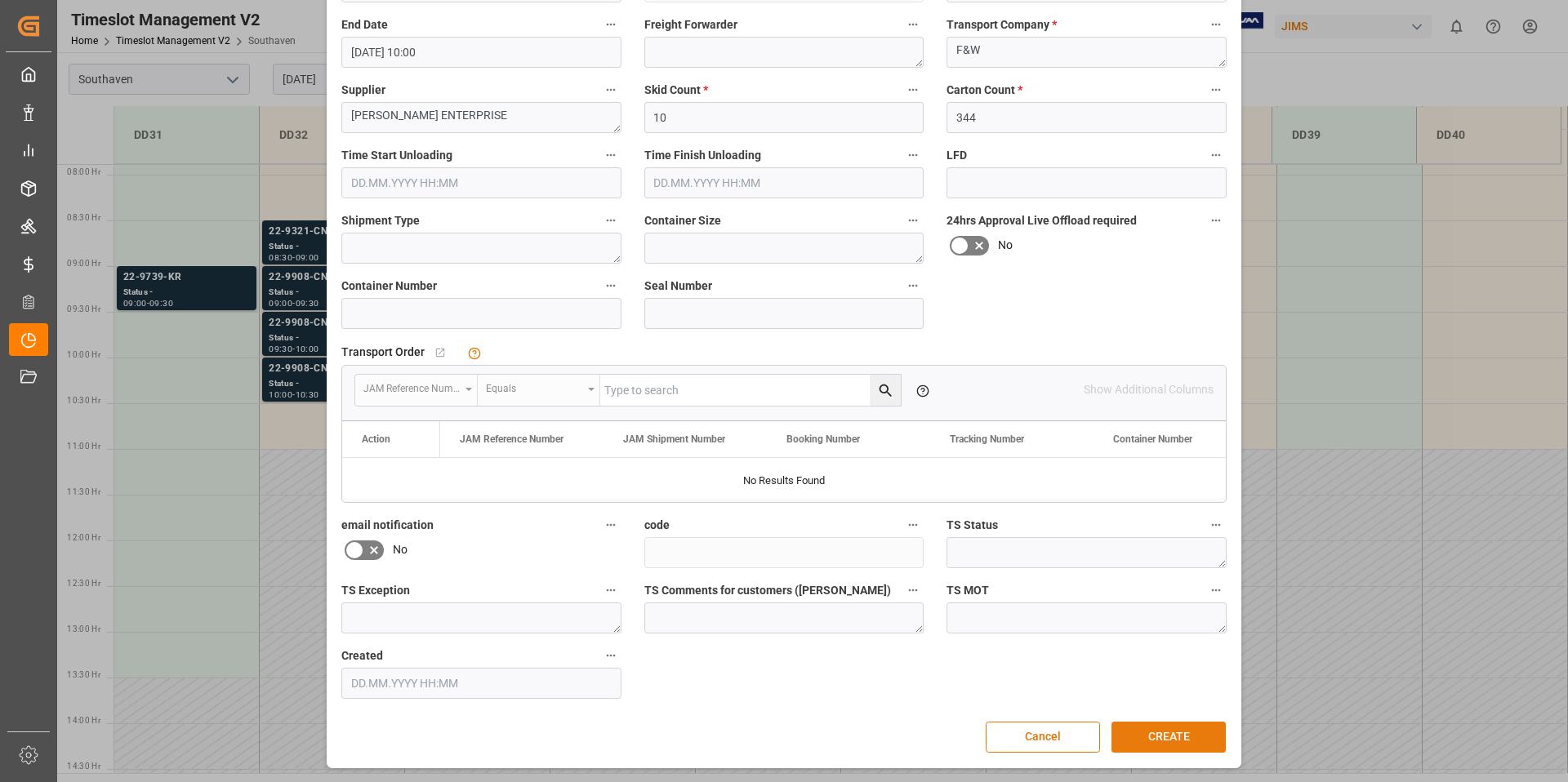
click at [1178, 742] on button "CREATE" at bounding box center [1168, 737] width 115 height 31
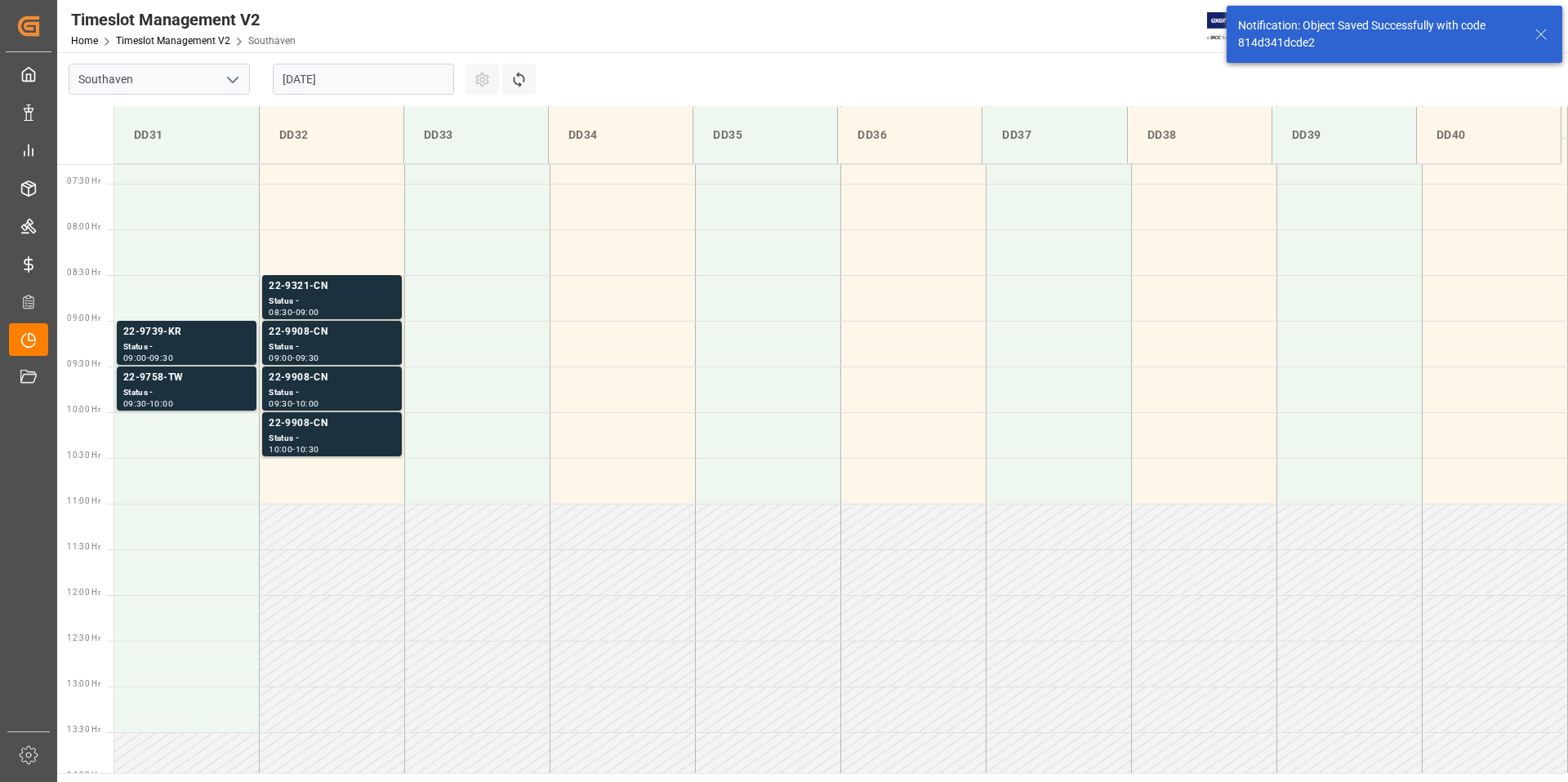
scroll to position [721, 0]
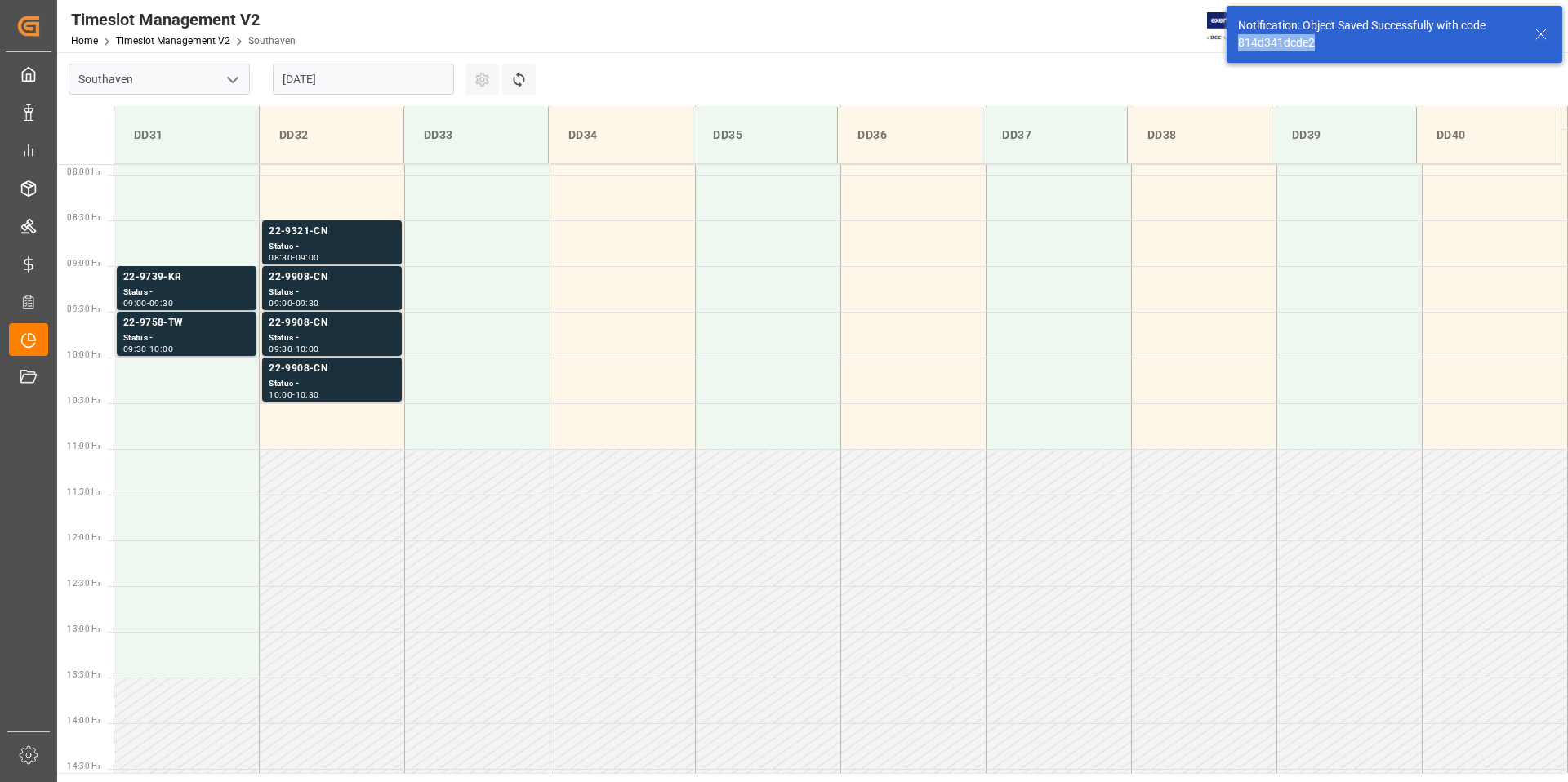
drag, startPoint x: 1330, startPoint y: 44, endPoint x: 1244, endPoint y: 44, distance: 86.0
click at [1224, 38] on div "Notification: Object Saved Successfully with code 814d341dcde2" at bounding box center [1394, 34] width 347 height 69
copy div "814d341dcde2"
